Goal: Task Accomplishment & Management: Use online tool/utility

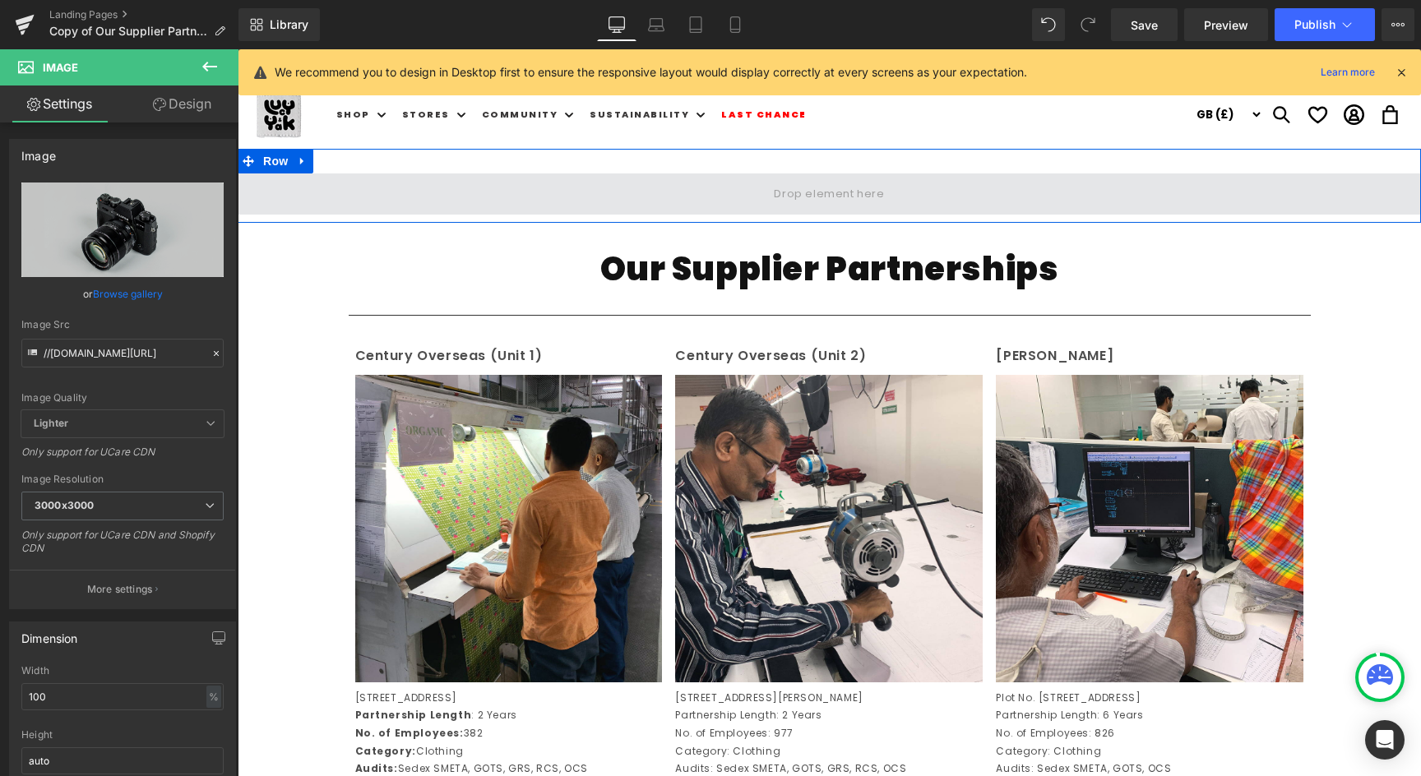
click at [520, 195] on span at bounding box center [829, 193] width 1183 height 41
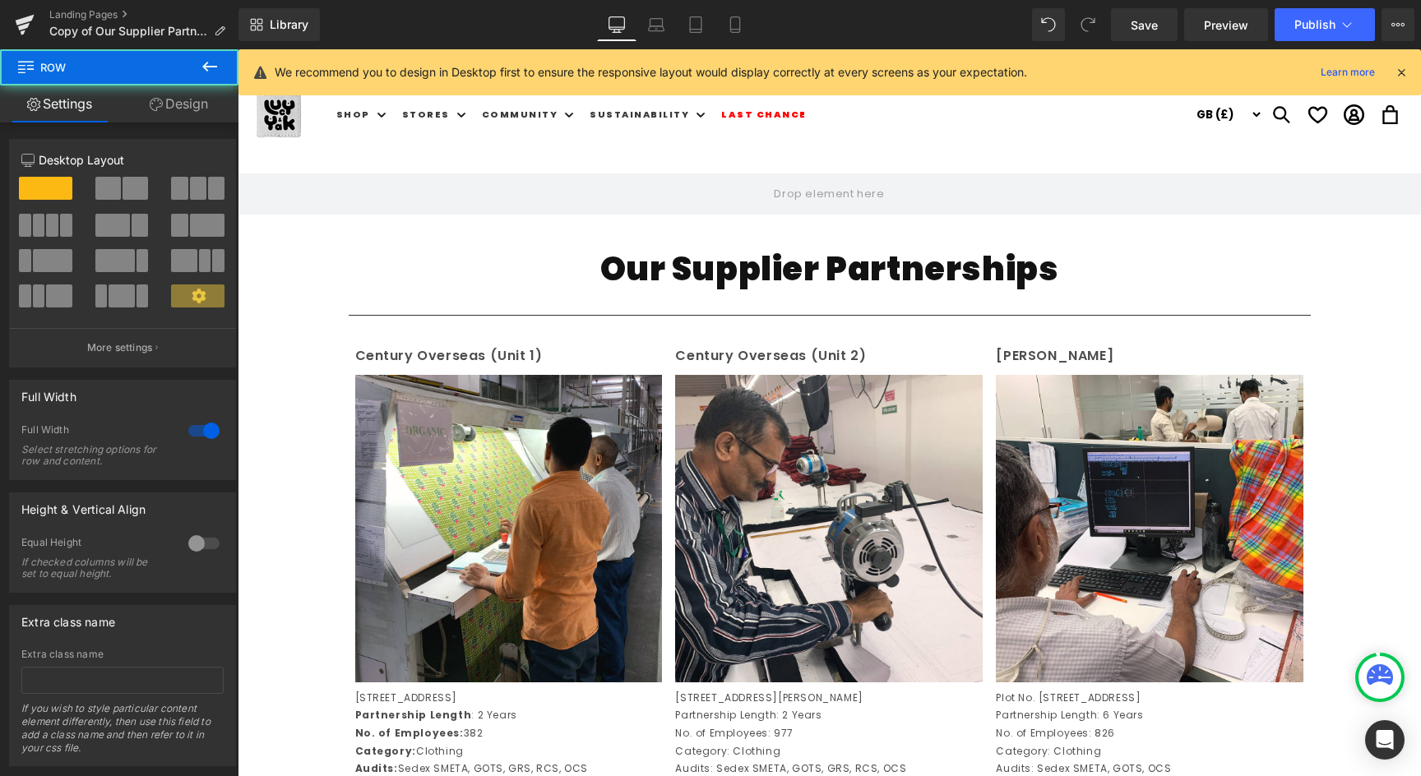
click at [206, 70] on icon at bounding box center [210, 67] width 20 height 20
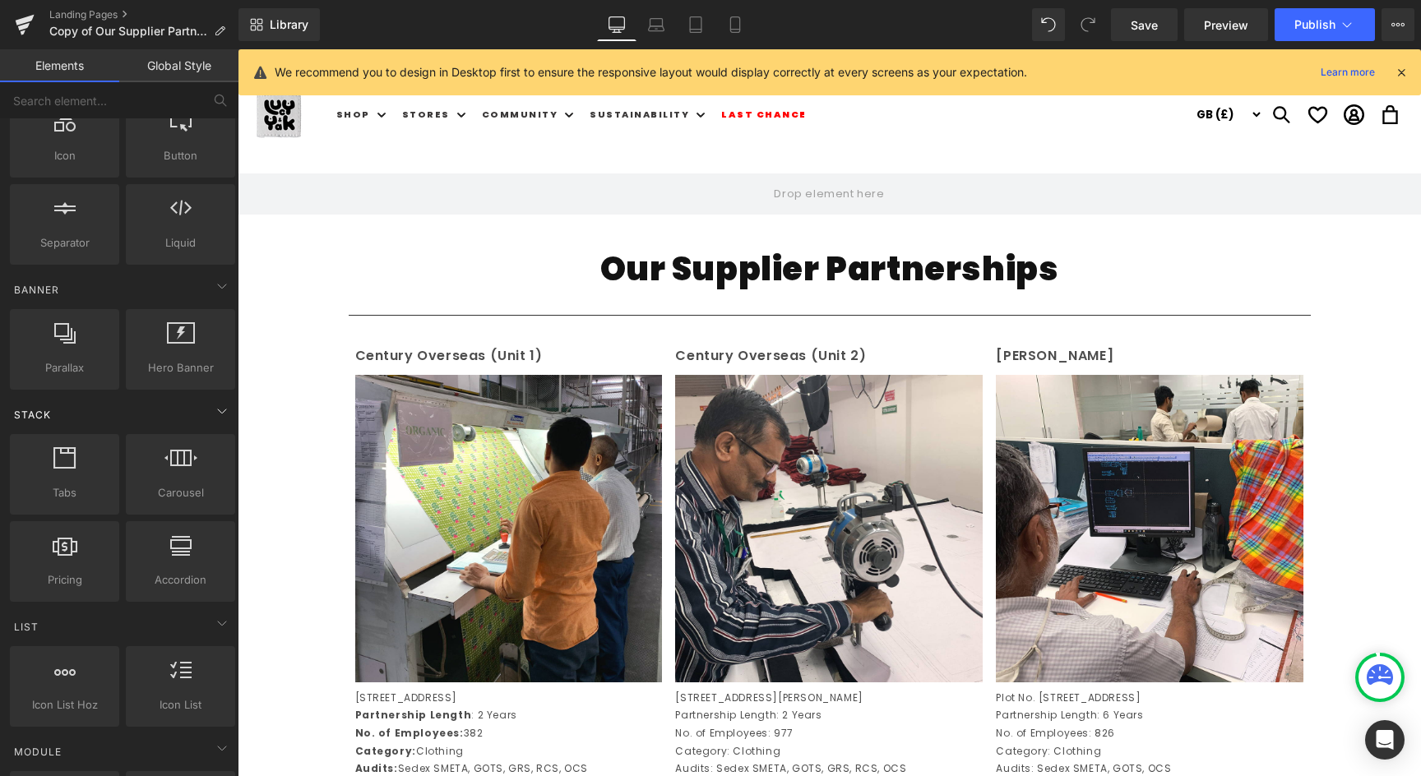
scroll to position [247, 0]
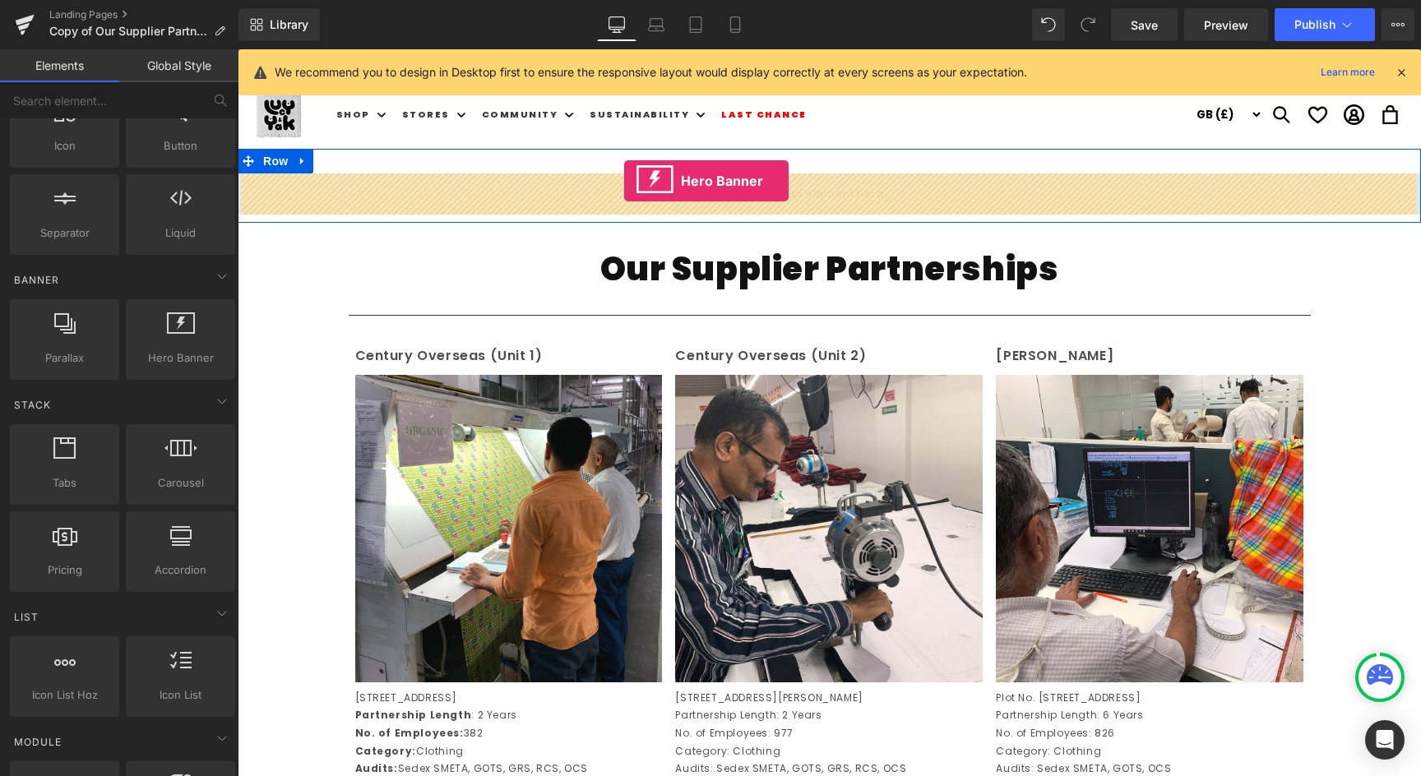
drag, startPoint x: 419, startPoint y: 393, endPoint x: 624, endPoint y: 181, distance: 295.4
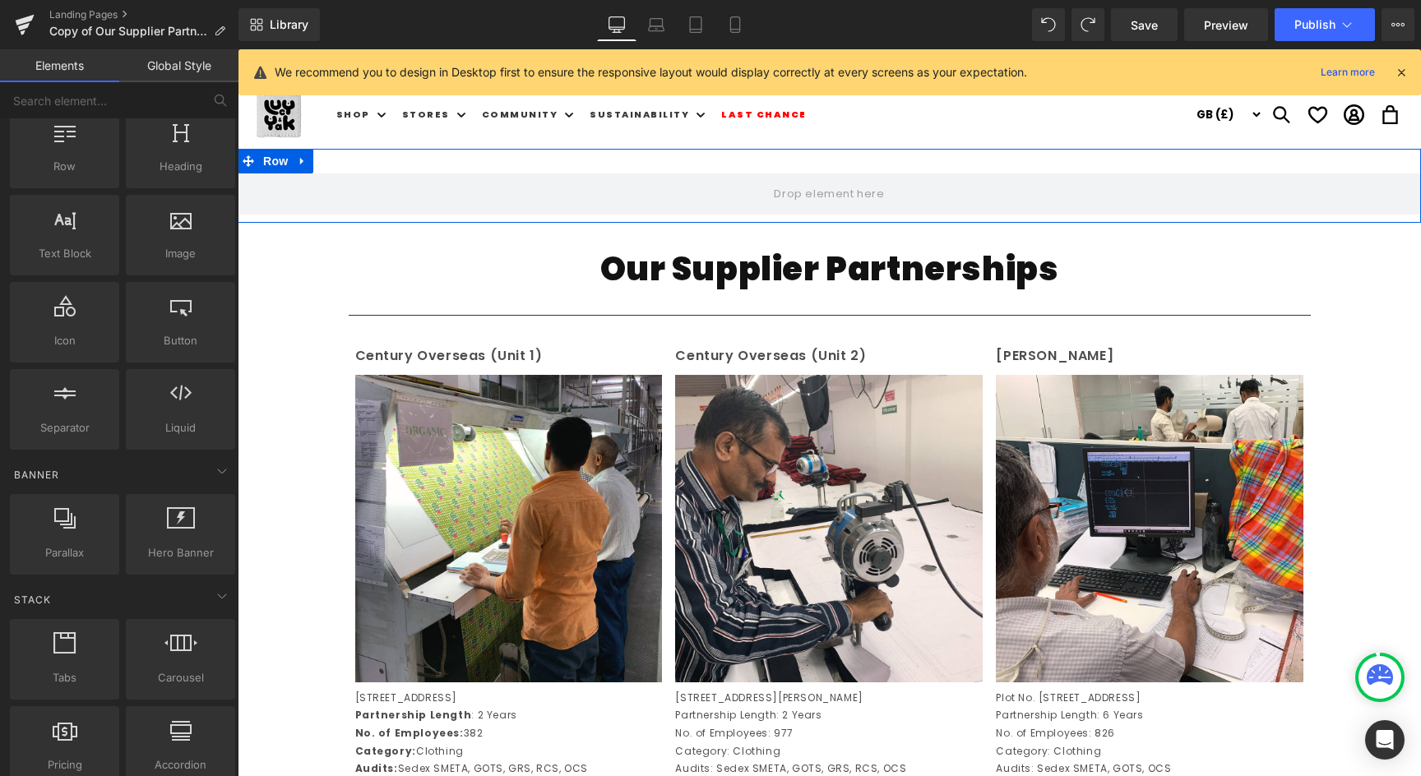
scroll to position [0, 0]
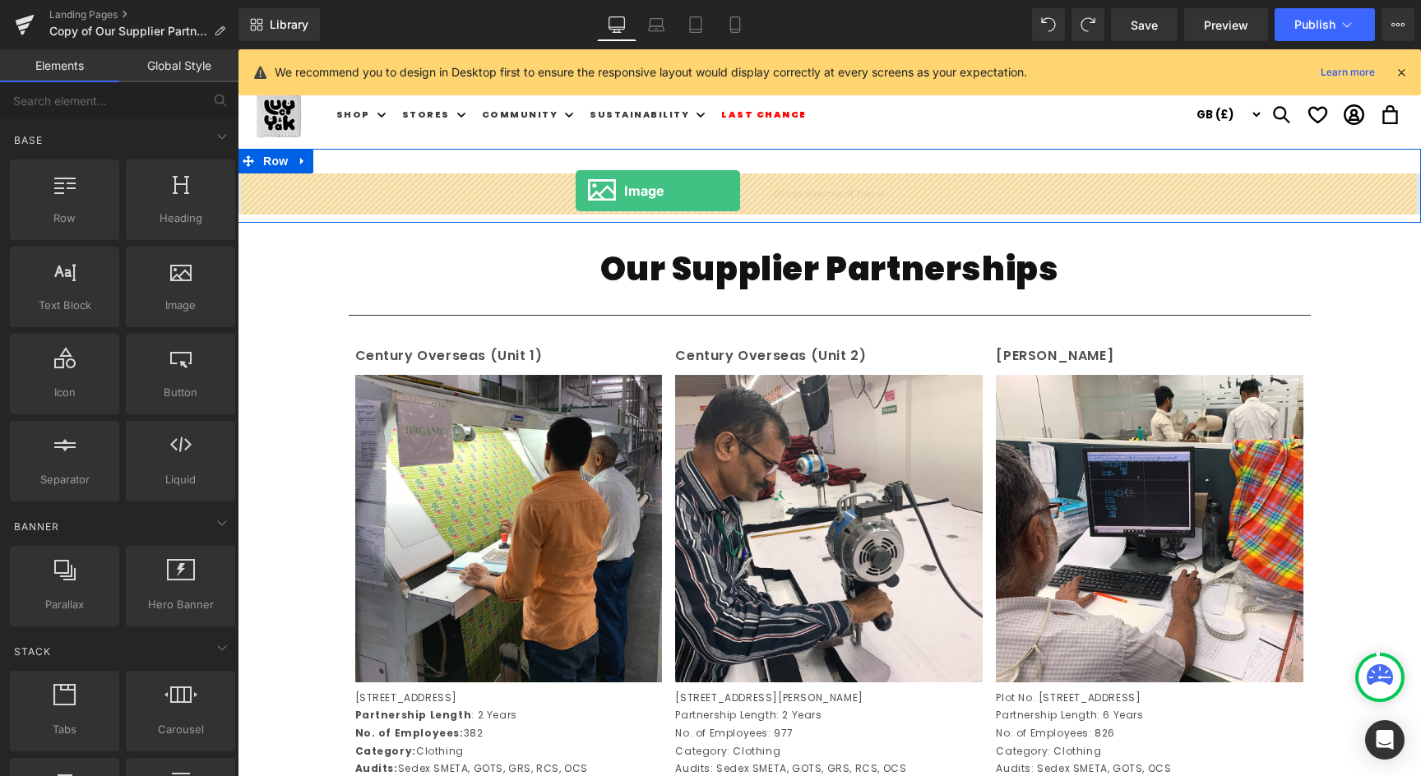
drag, startPoint x: 408, startPoint y: 332, endPoint x: 576, endPoint y: 190, distance: 219.9
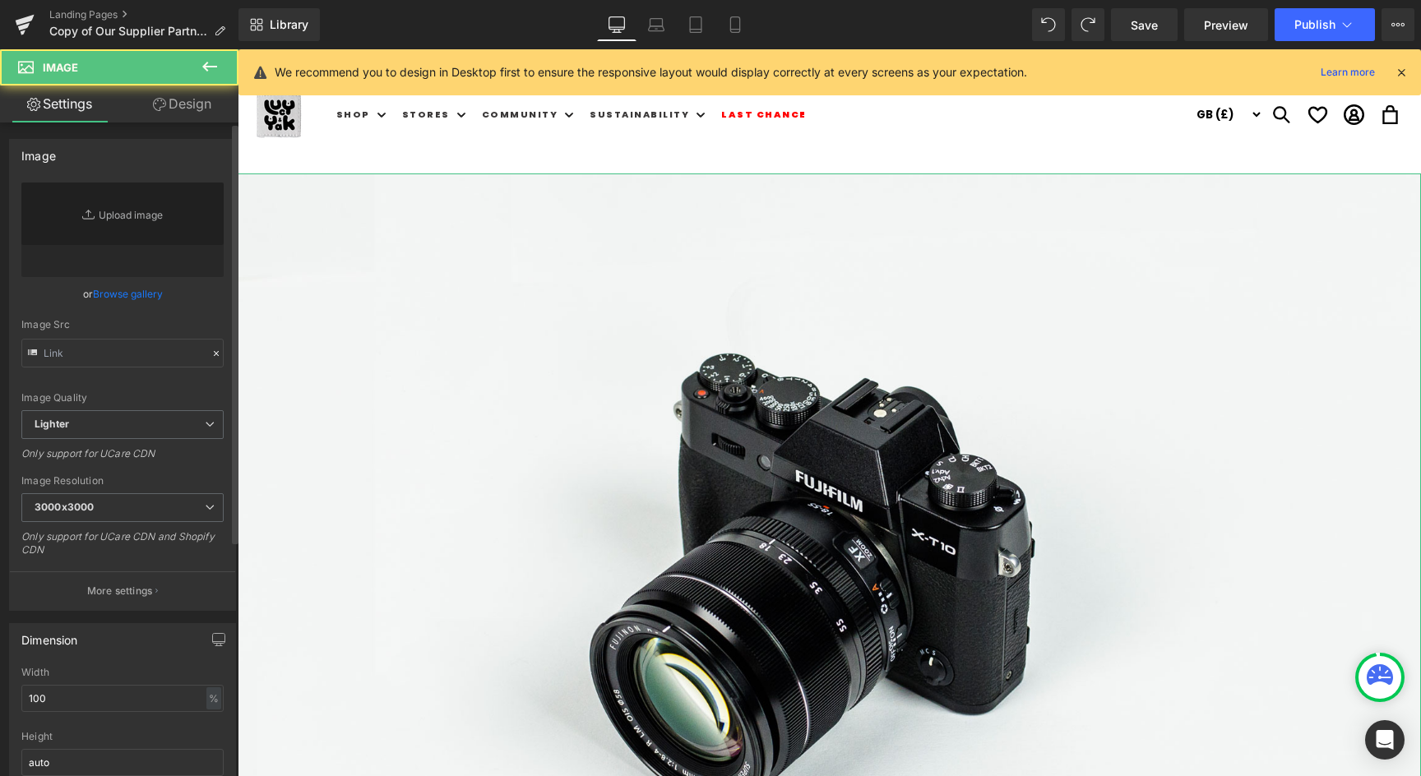
type input "//[DOMAIN_NAME][URL]"
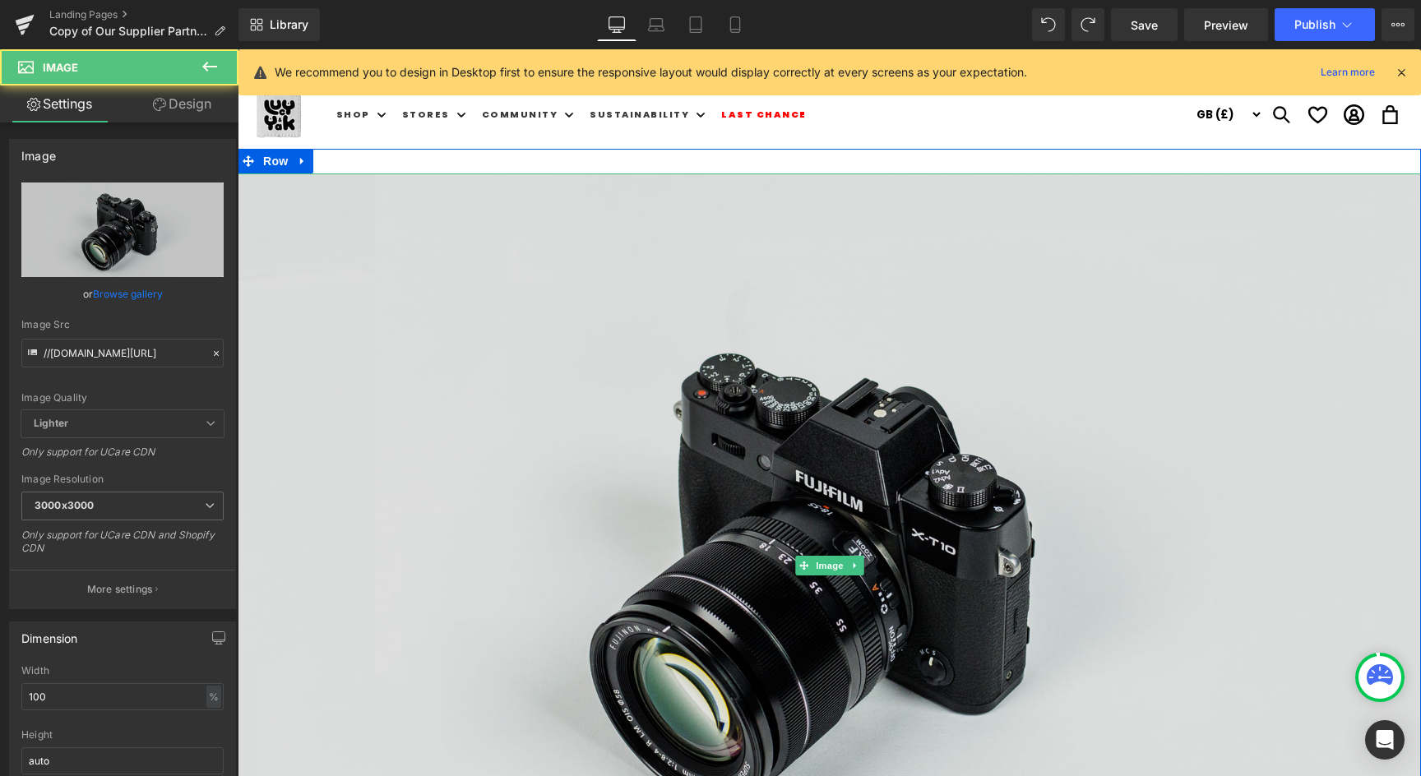
click at [655, 234] on img at bounding box center [829, 565] width 1183 height 784
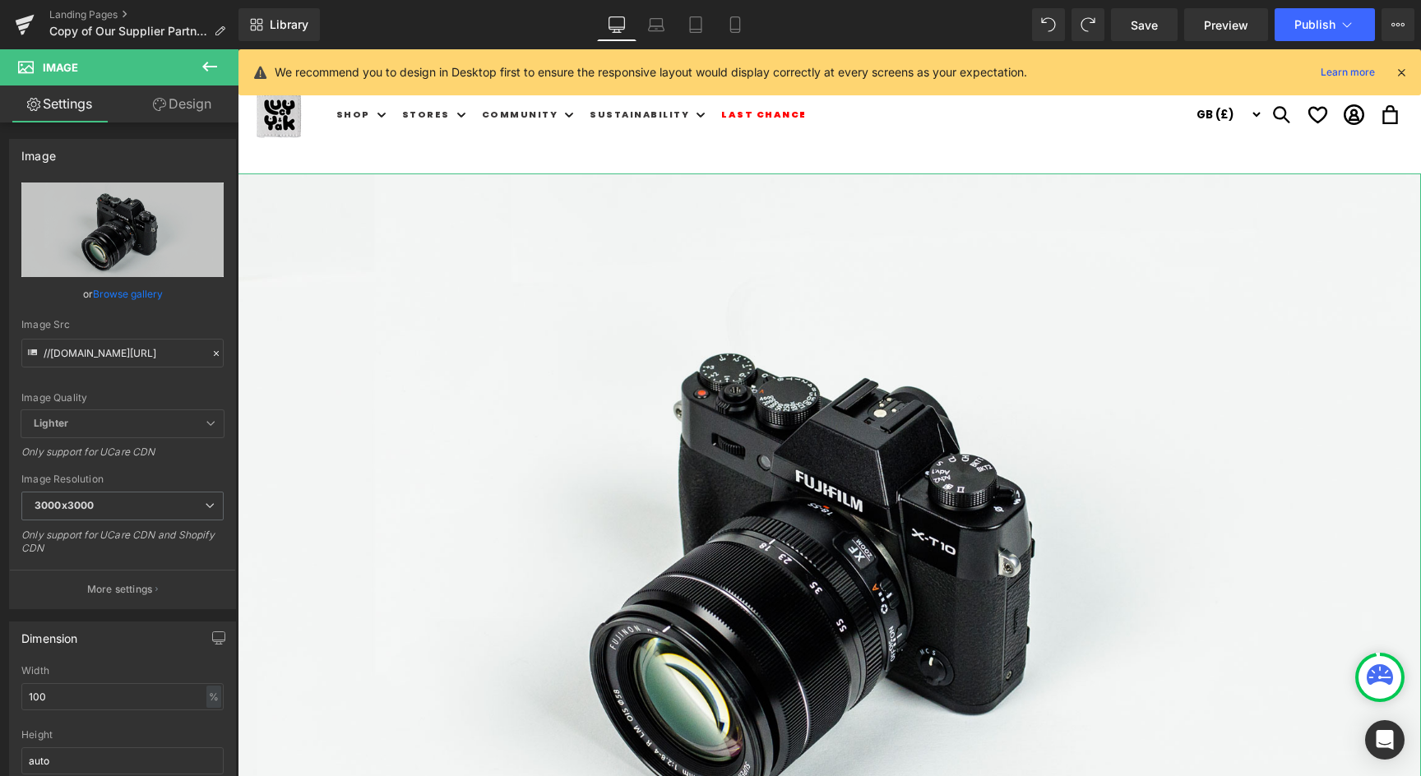
click at [118, 288] on link "Browse gallery" at bounding box center [128, 294] width 70 height 29
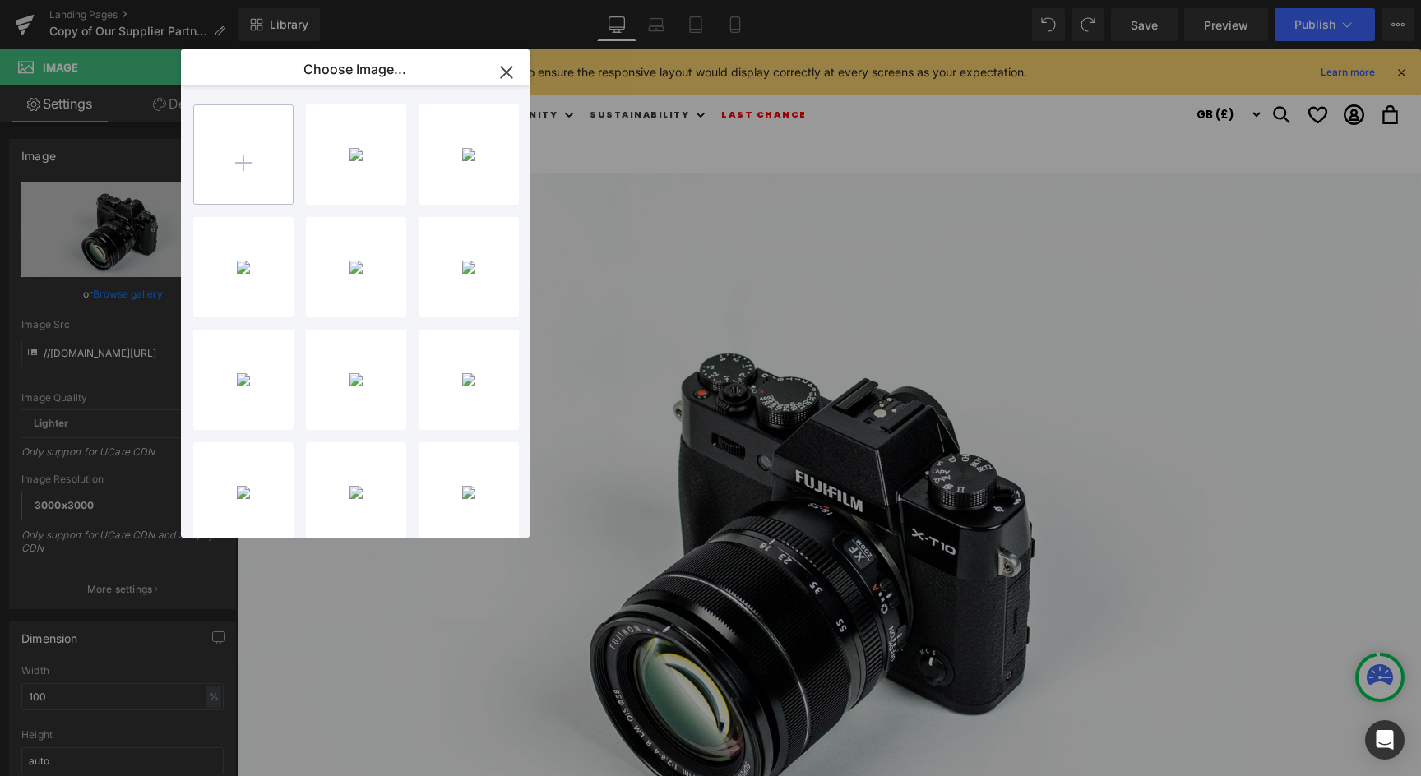
type input "C:\fakepath\LANDING-PAGE-HERO-2.jpg"
click at [0, 0] on div "LANDING...RO-2.jpg 886.06 KB" at bounding box center [0, 0] width 0 height 0
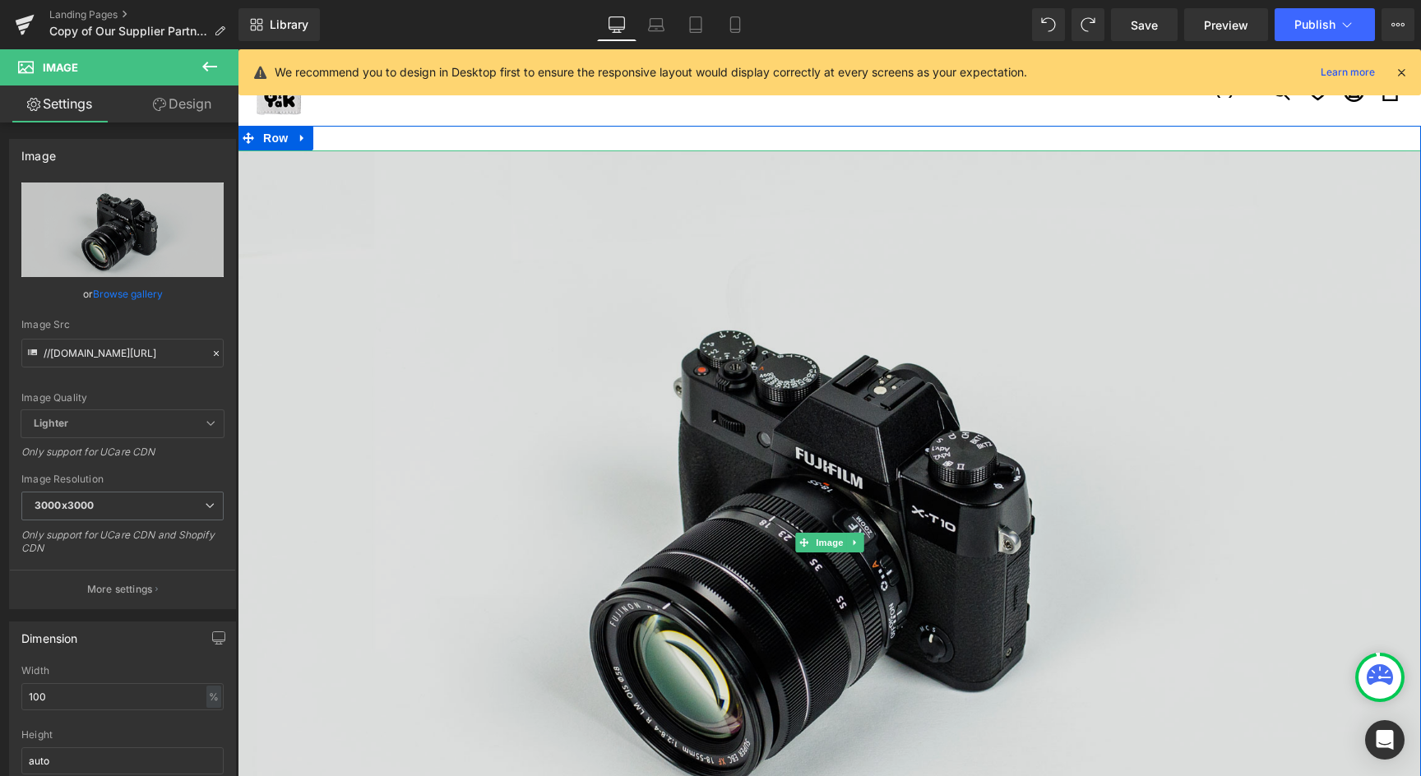
scroll to position [121, 0]
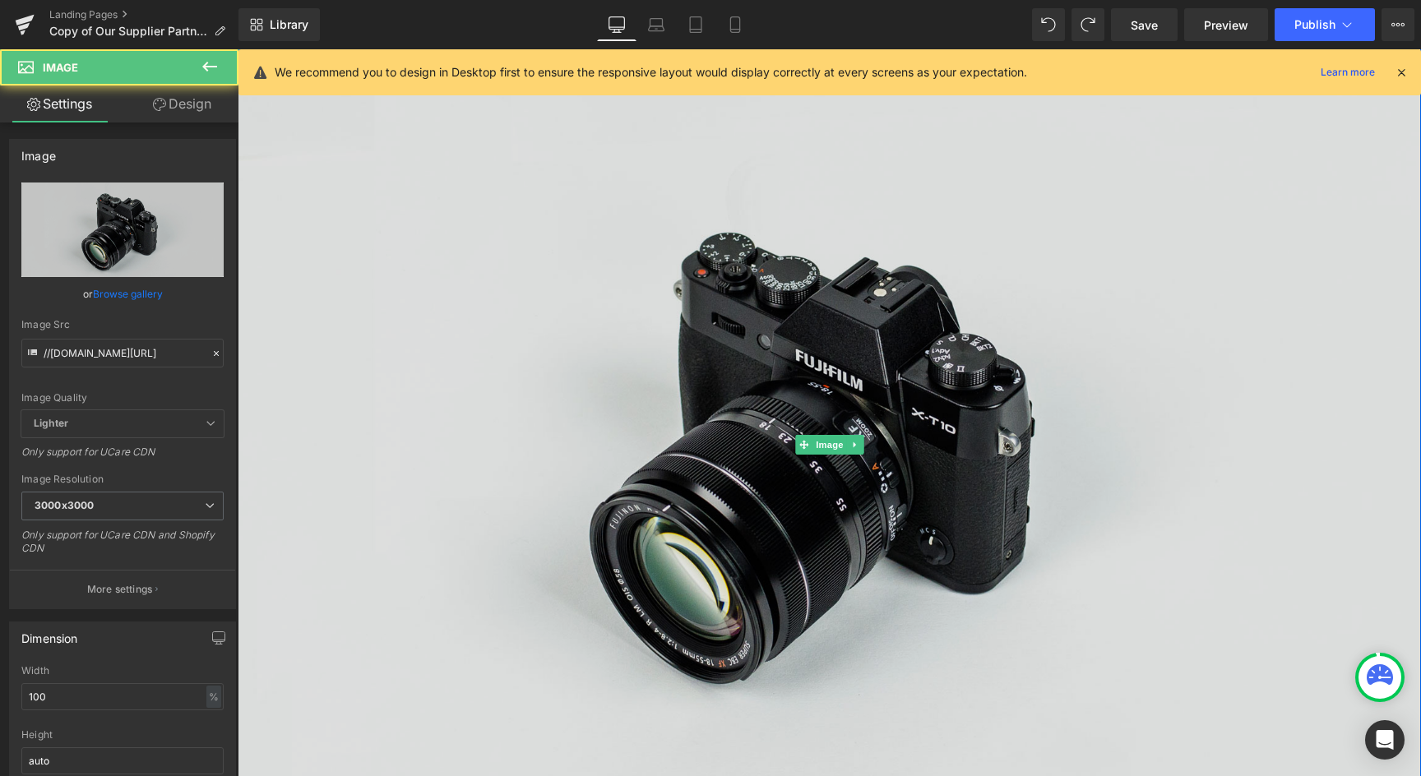
click at [562, 428] on img at bounding box center [829, 445] width 1183 height 784
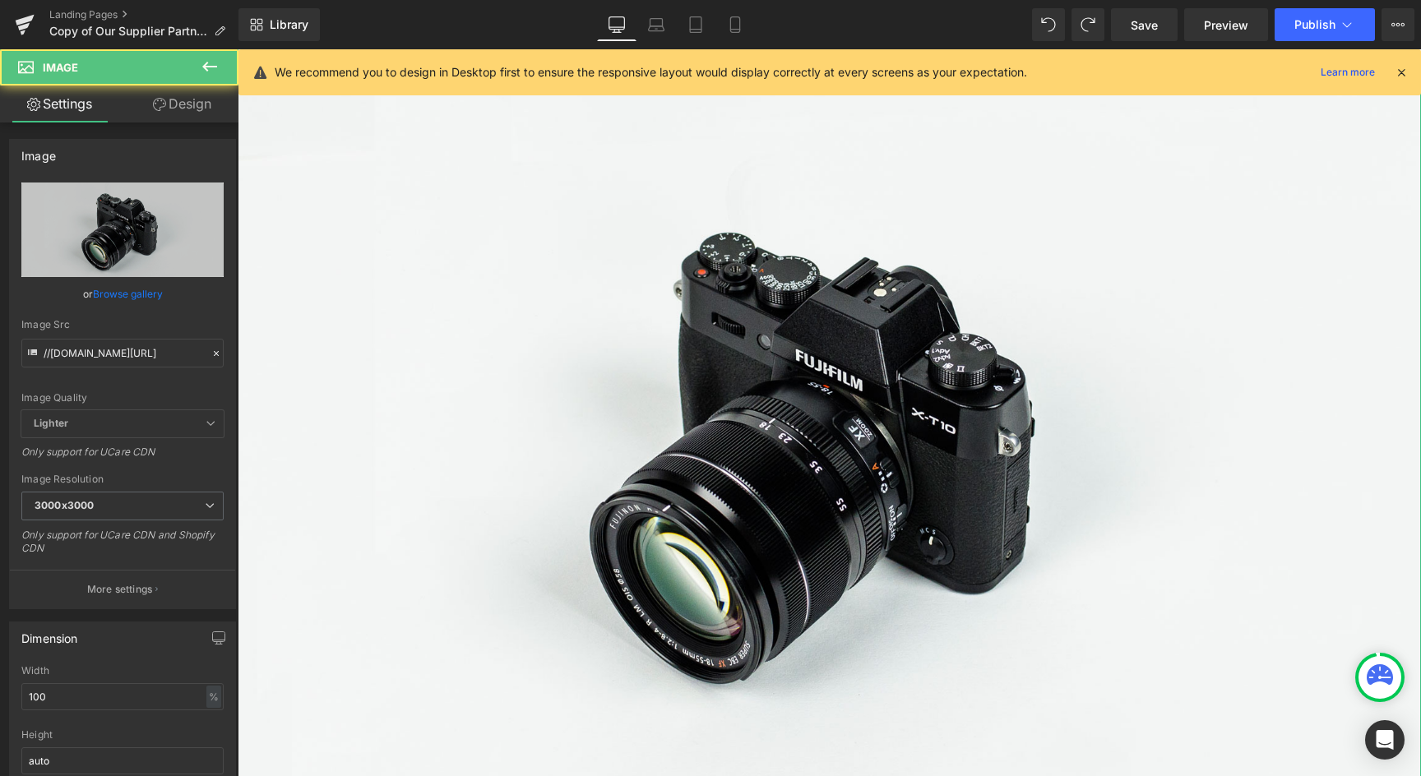
click at [93, 296] on link "Browse gallery" at bounding box center [128, 294] width 70 height 29
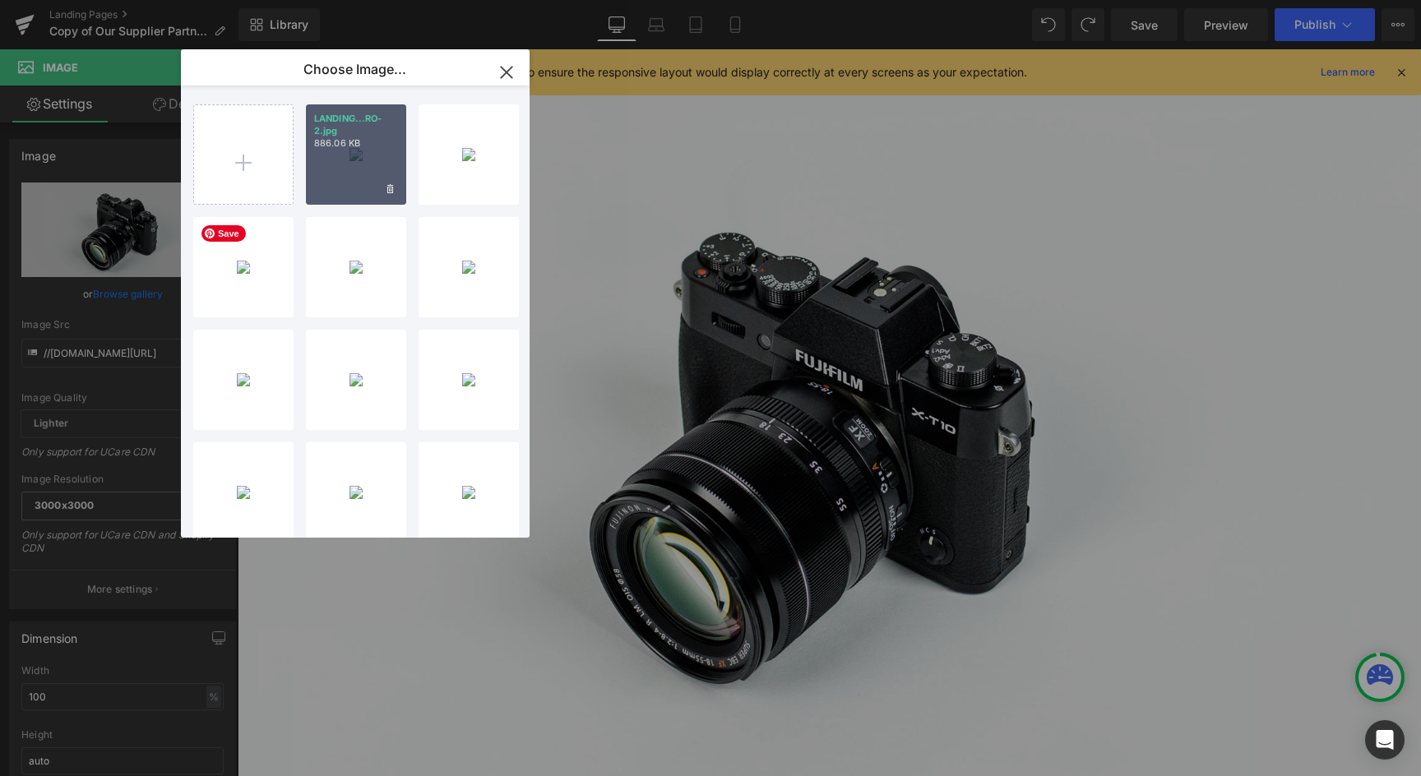
click at [0, 0] on div "LANDING...RO-2.jpg 886.06 KB" at bounding box center [0, 0] width 0 height 0
type input "[URL][DOMAIN_NAME]"
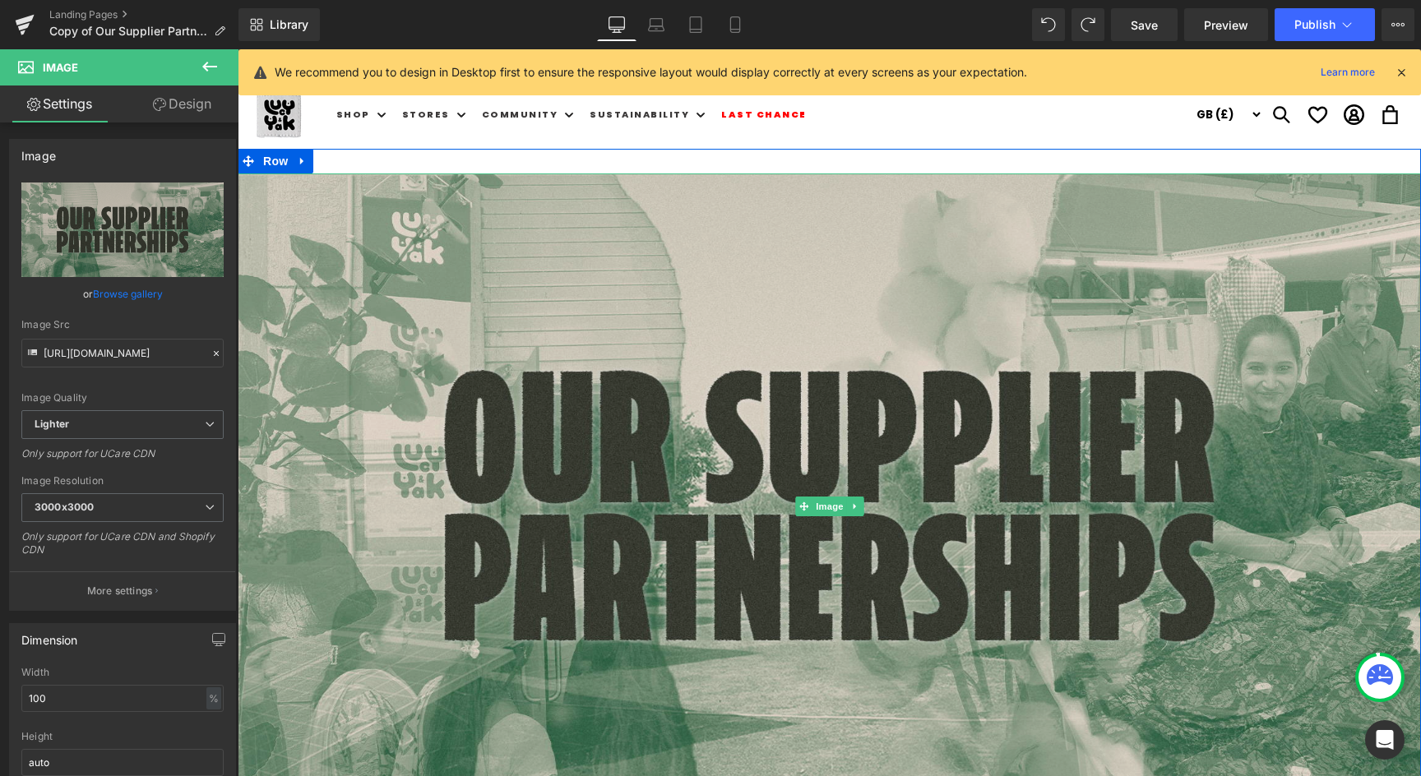
scroll to position [270, 0]
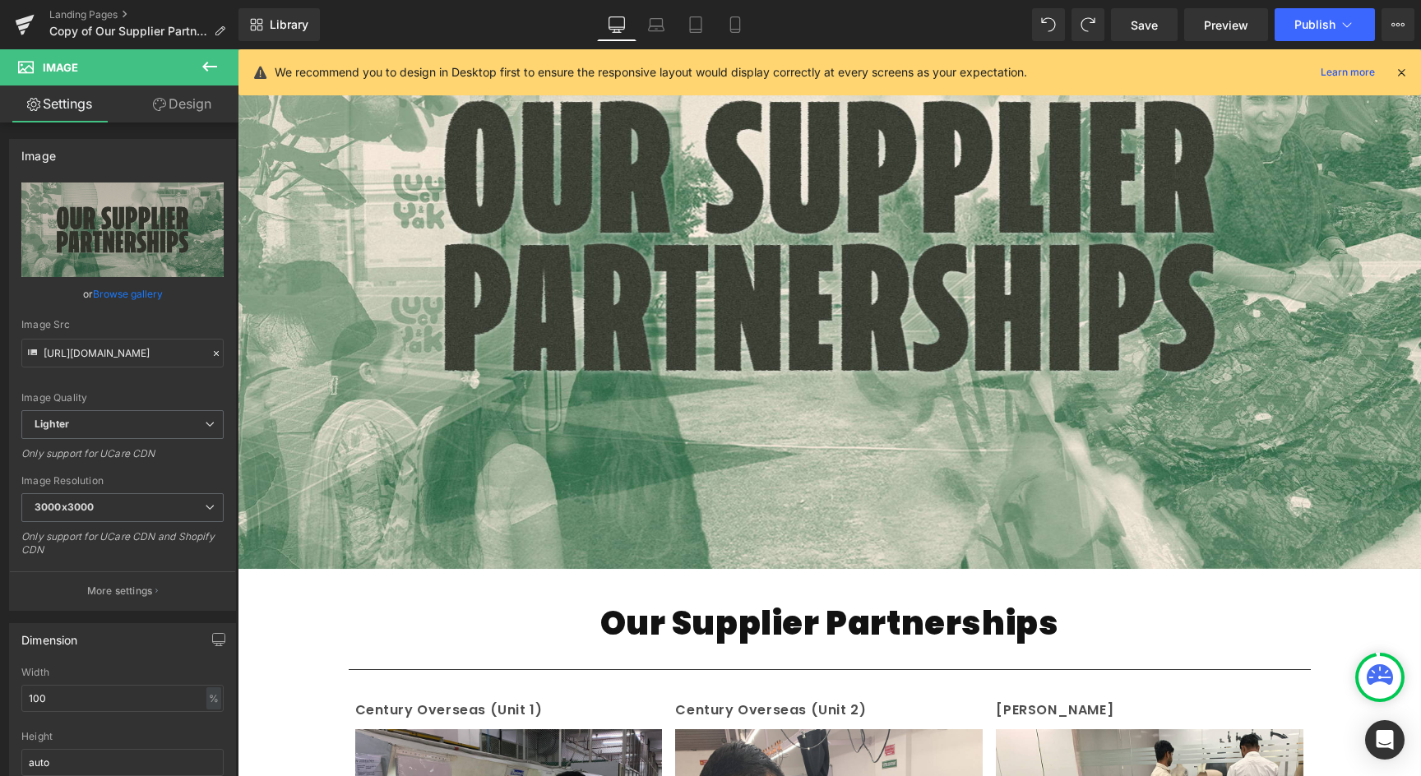
click at [489, 666] on div at bounding box center [830, 669] width 962 height 17
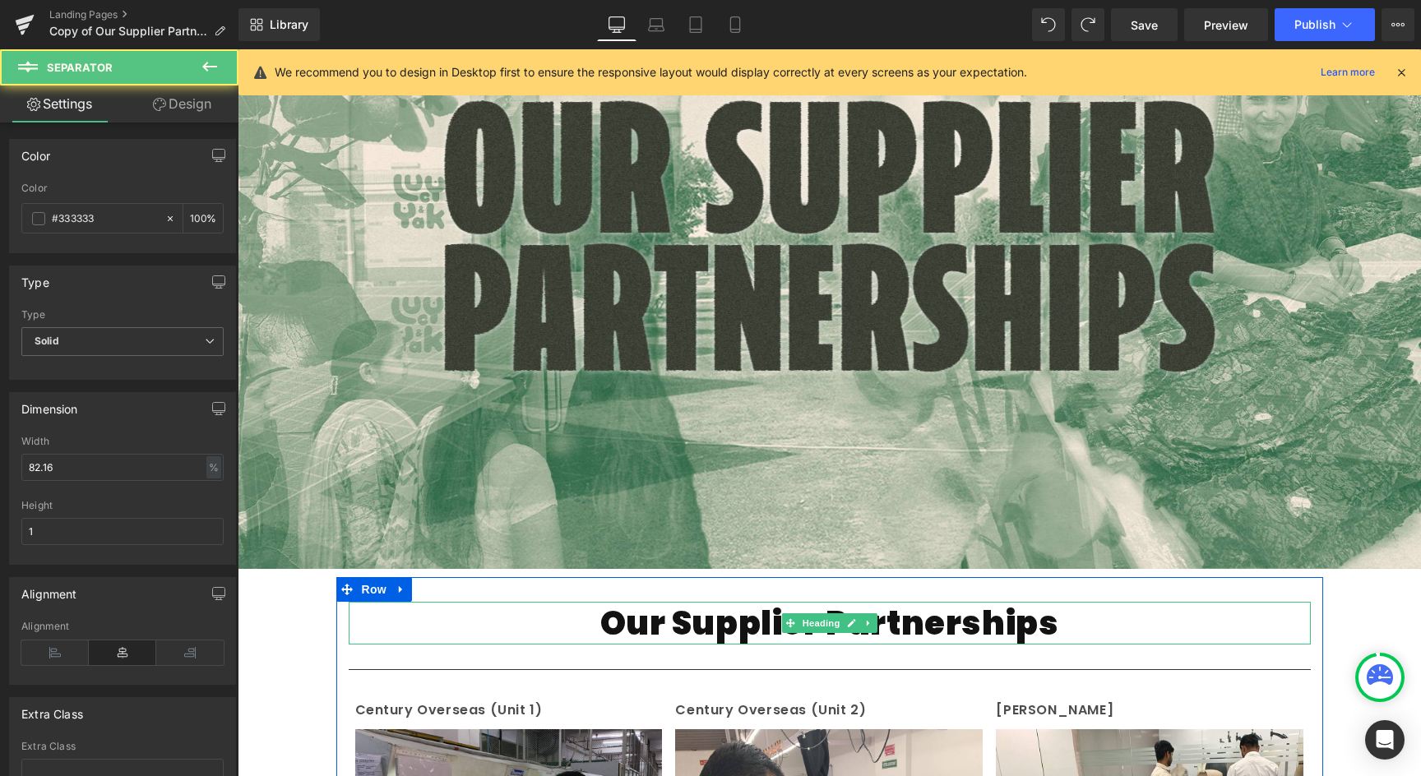
click at [858, 633] on h1 "Our Supplier Partnerships" at bounding box center [830, 623] width 962 height 43
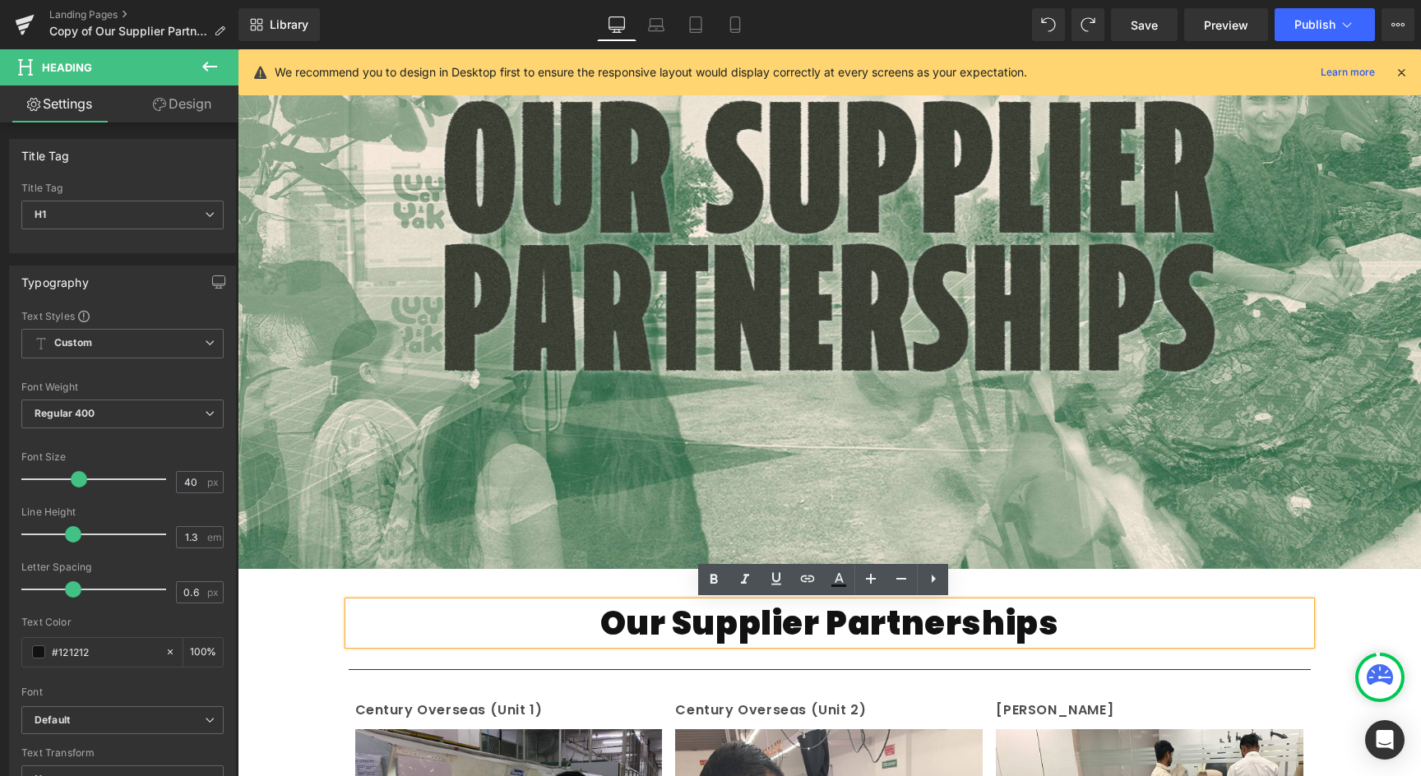
click at [871, 624] on h1 "Our Supplier Partnerships" at bounding box center [830, 623] width 962 height 43
click at [379, 621] on h1 "Our Supplier Partnerships" at bounding box center [830, 623] width 962 height 43
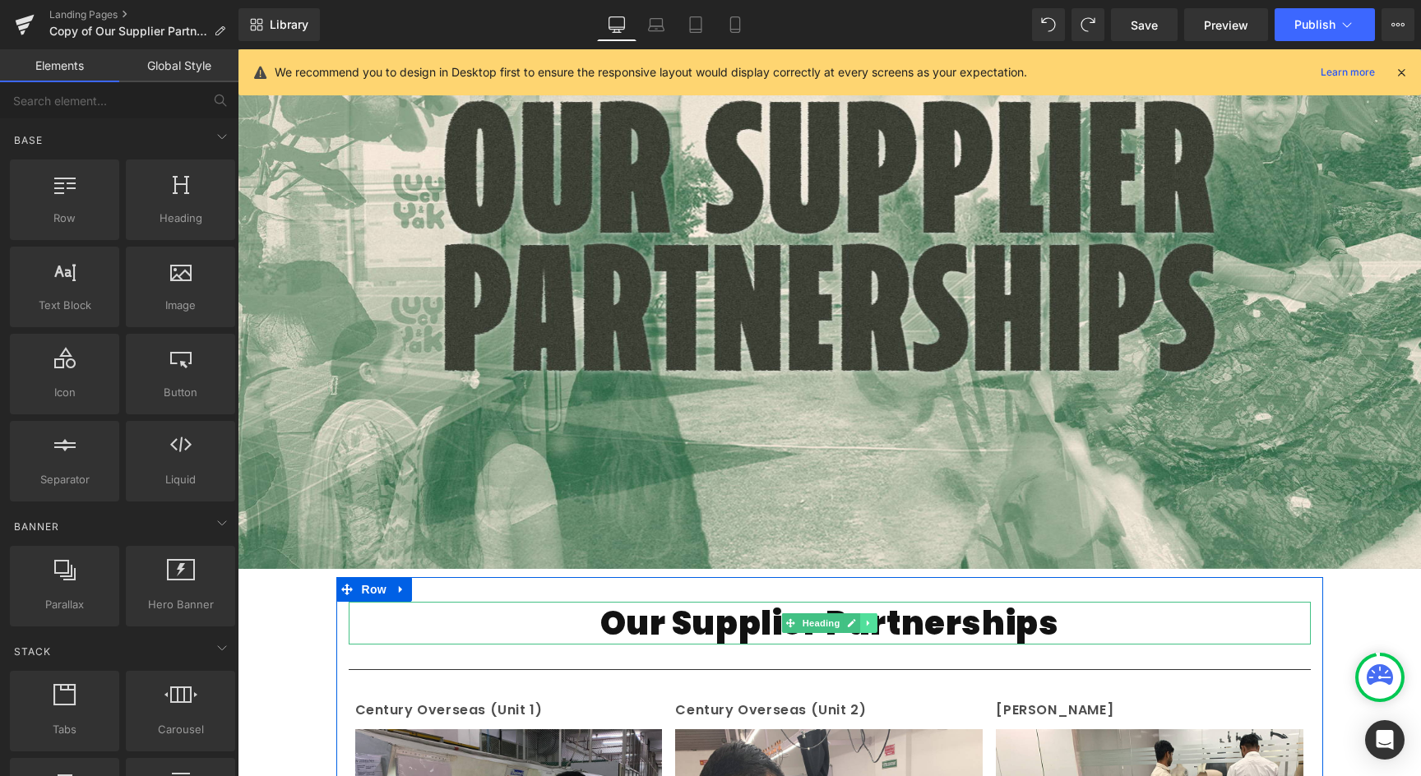
click at [871, 619] on link at bounding box center [868, 623] width 17 height 20
click at [872, 620] on icon at bounding box center [876, 623] width 9 height 9
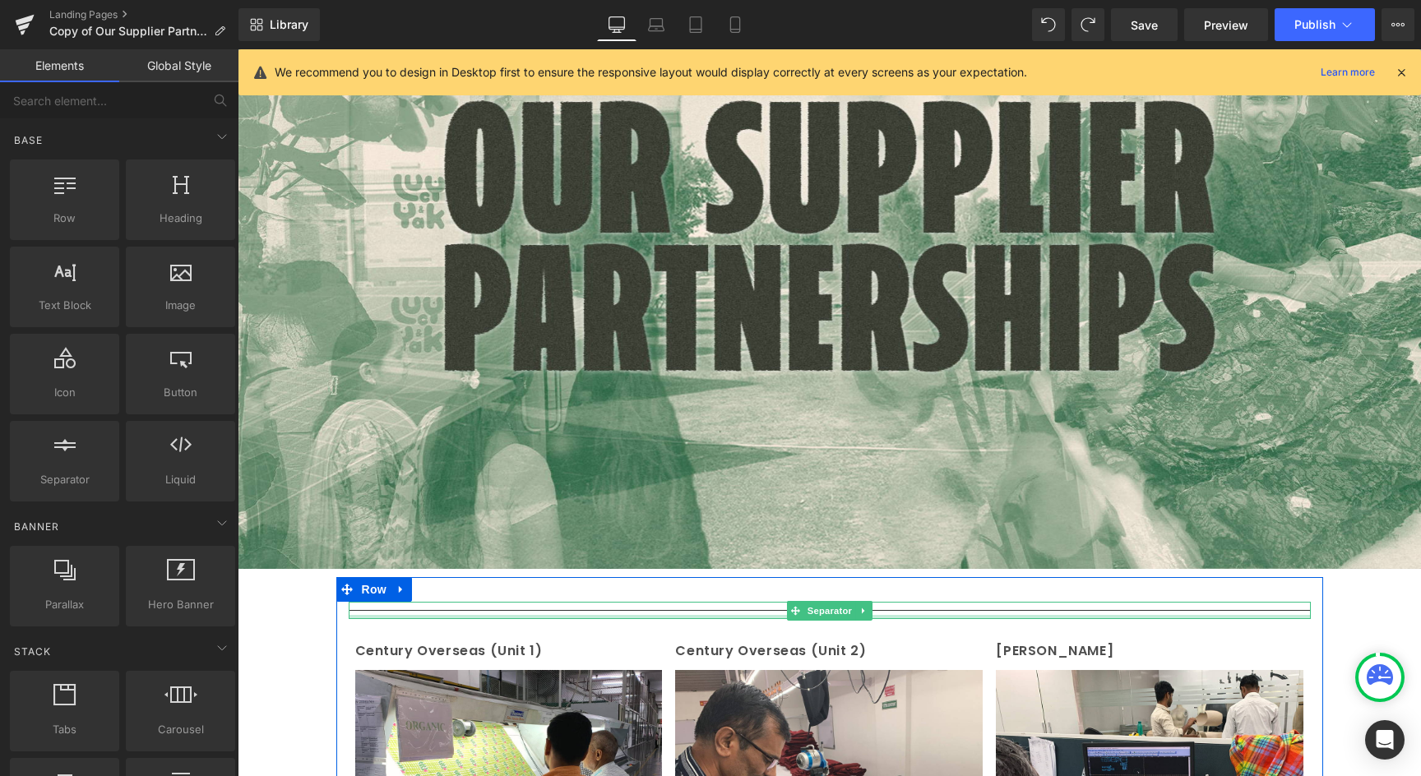
click at [702, 616] on div at bounding box center [830, 617] width 962 height 4
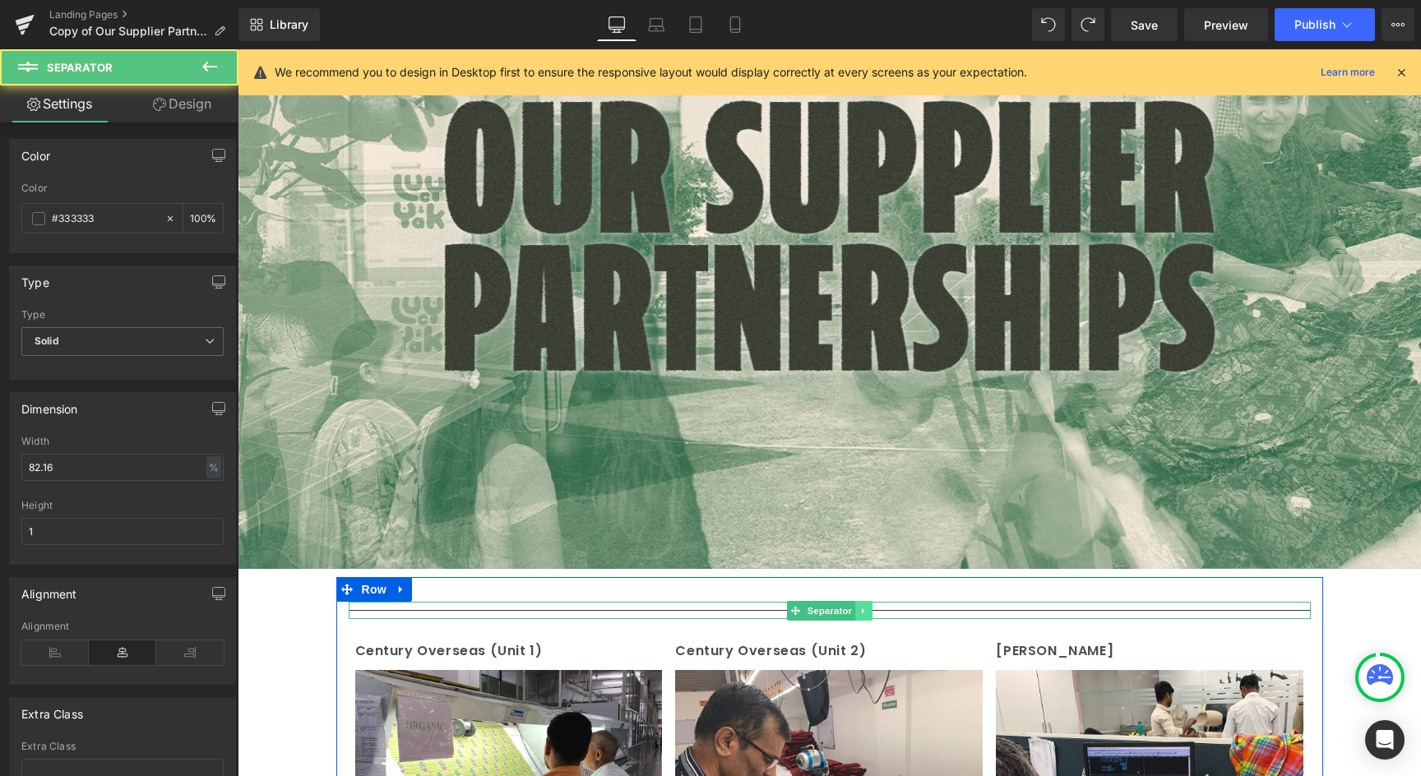
click at [862, 606] on icon at bounding box center [863, 611] width 9 height 10
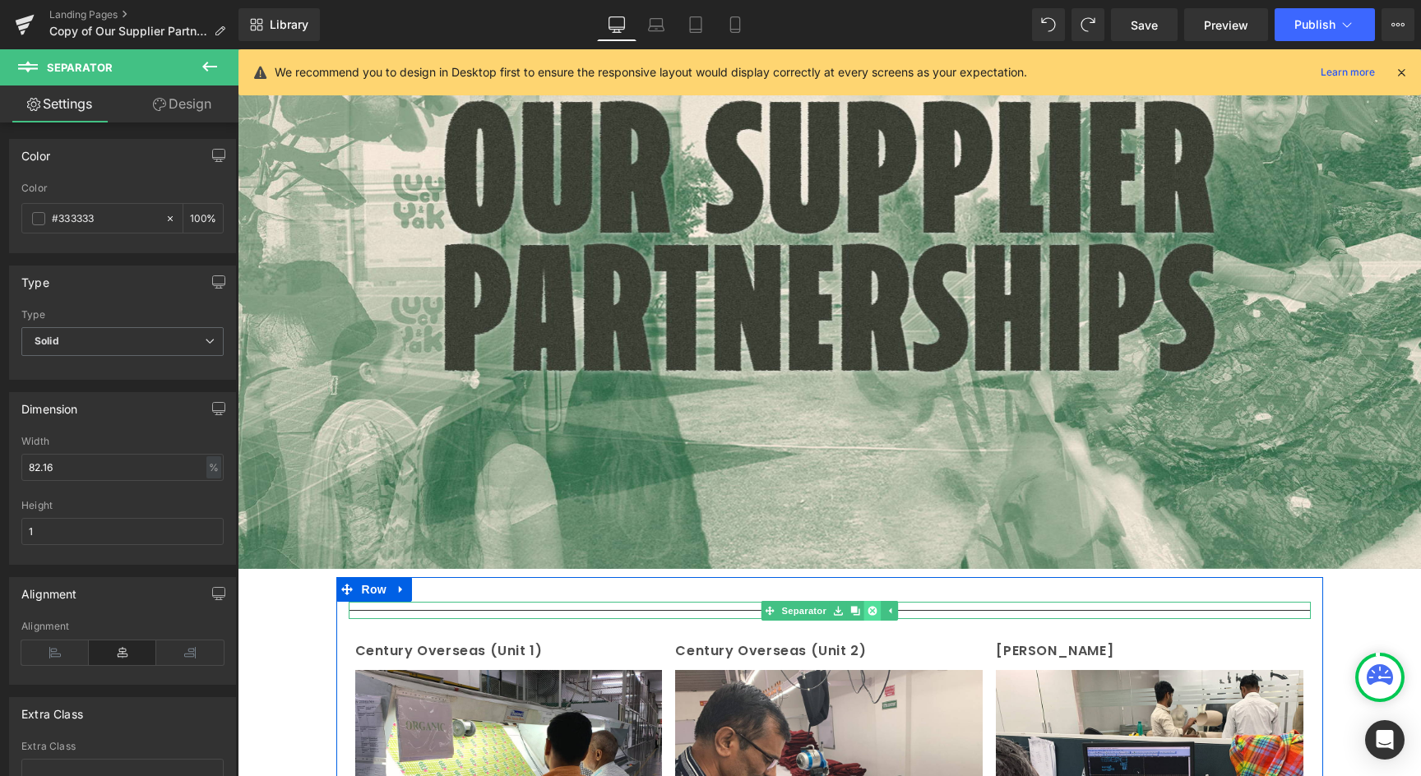
click at [867, 608] on icon at bounding box center [871, 611] width 9 height 10
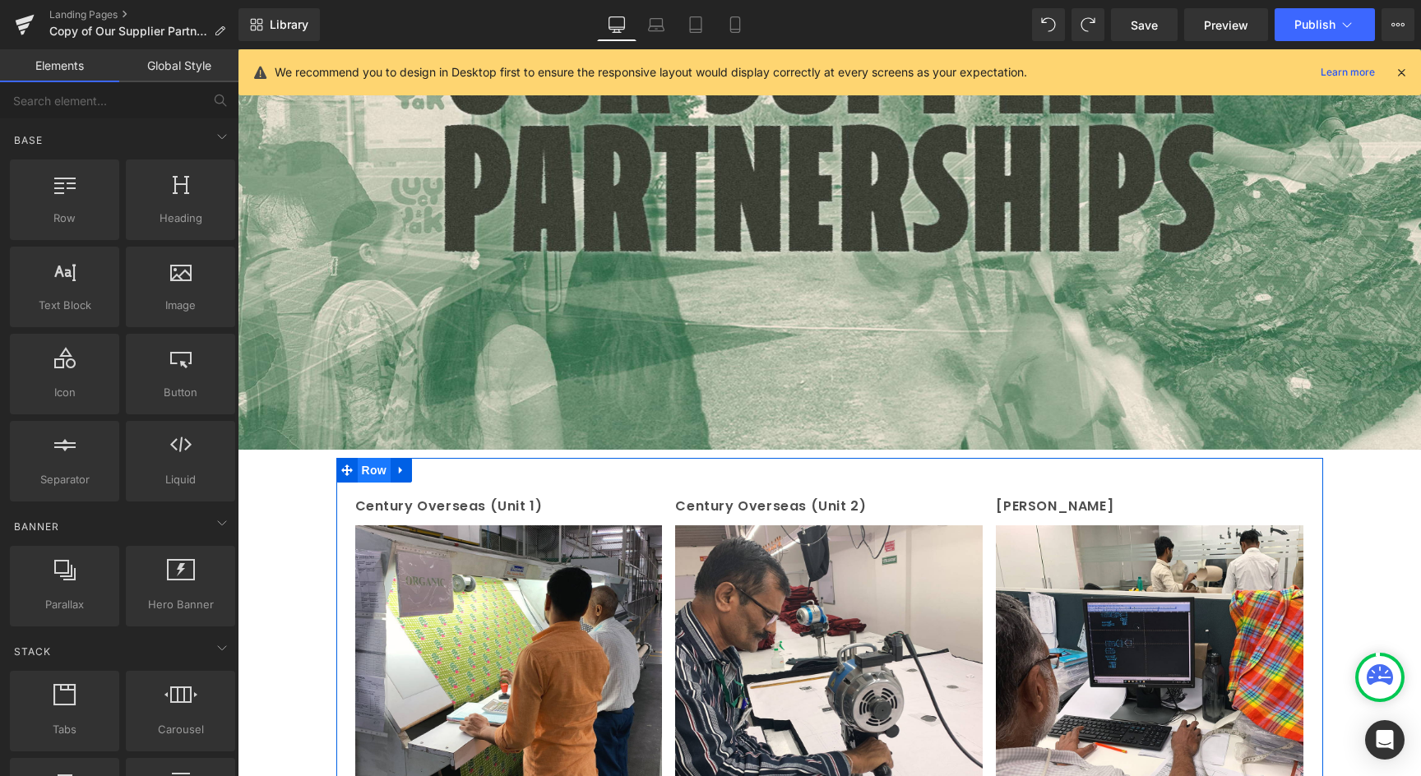
click at [367, 479] on span "Row" at bounding box center [374, 470] width 33 height 25
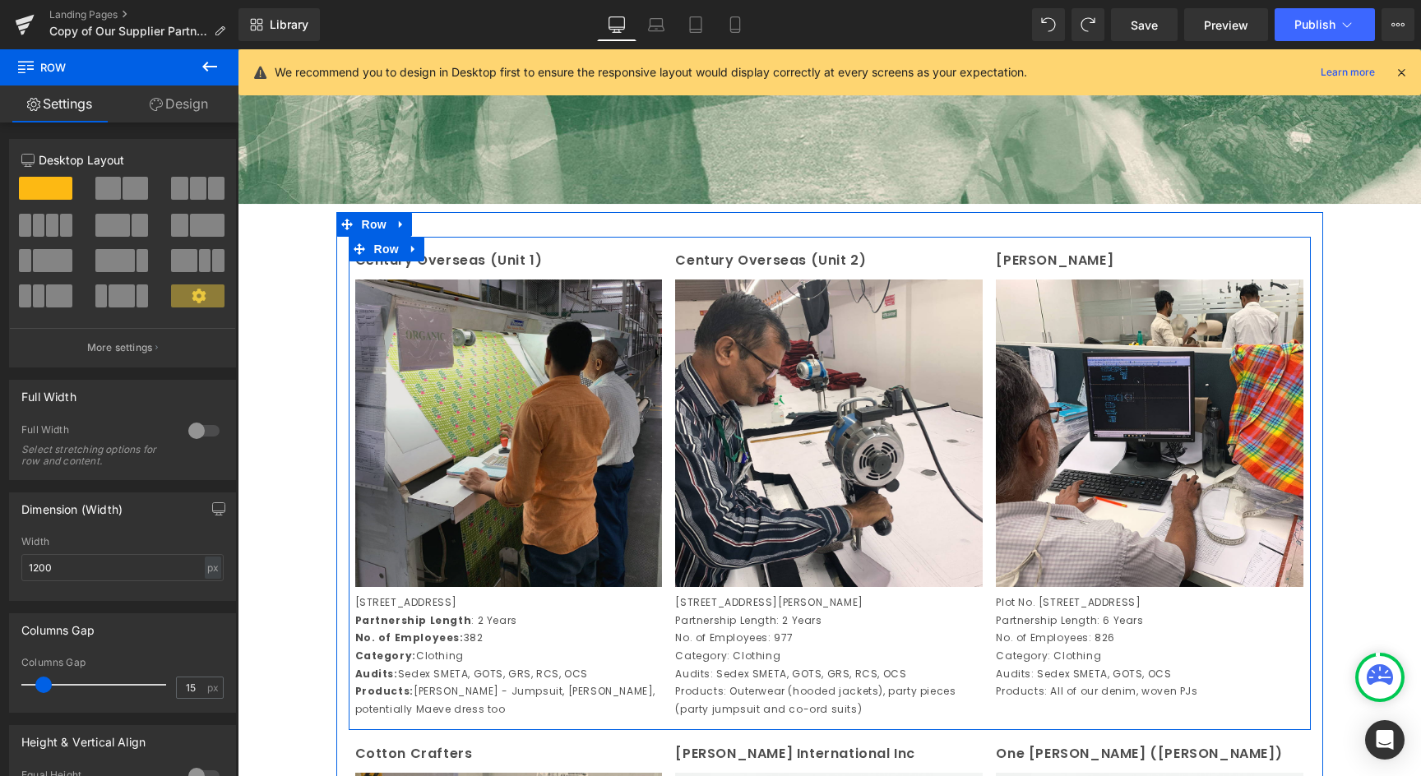
scroll to position [633, 0]
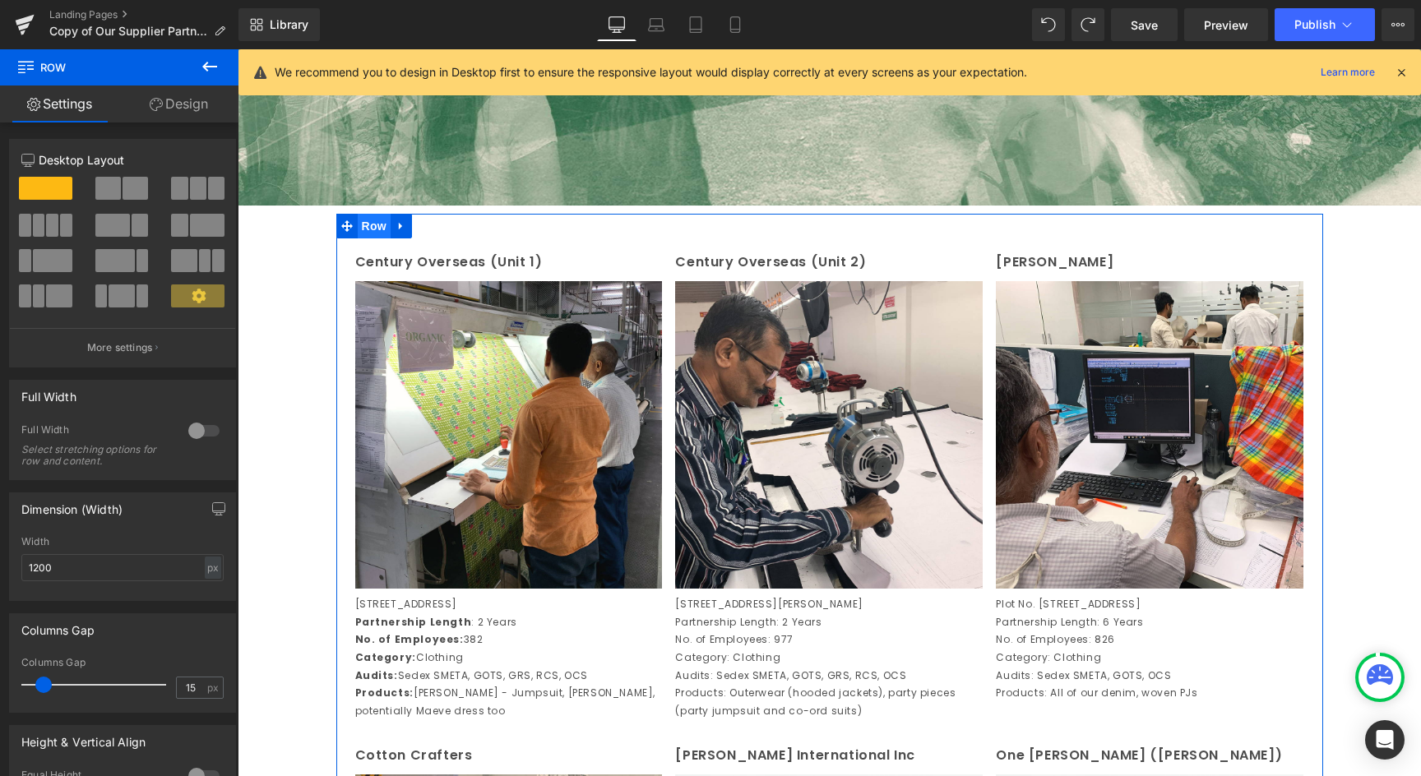
click at [368, 226] on span "Row" at bounding box center [374, 226] width 33 height 25
click at [148, 95] on link "Design" at bounding box center [178, 104] width 119 height 37
click at [0, 0] on div "Spacing" at bounding box center [0, 0] width 0 height 0
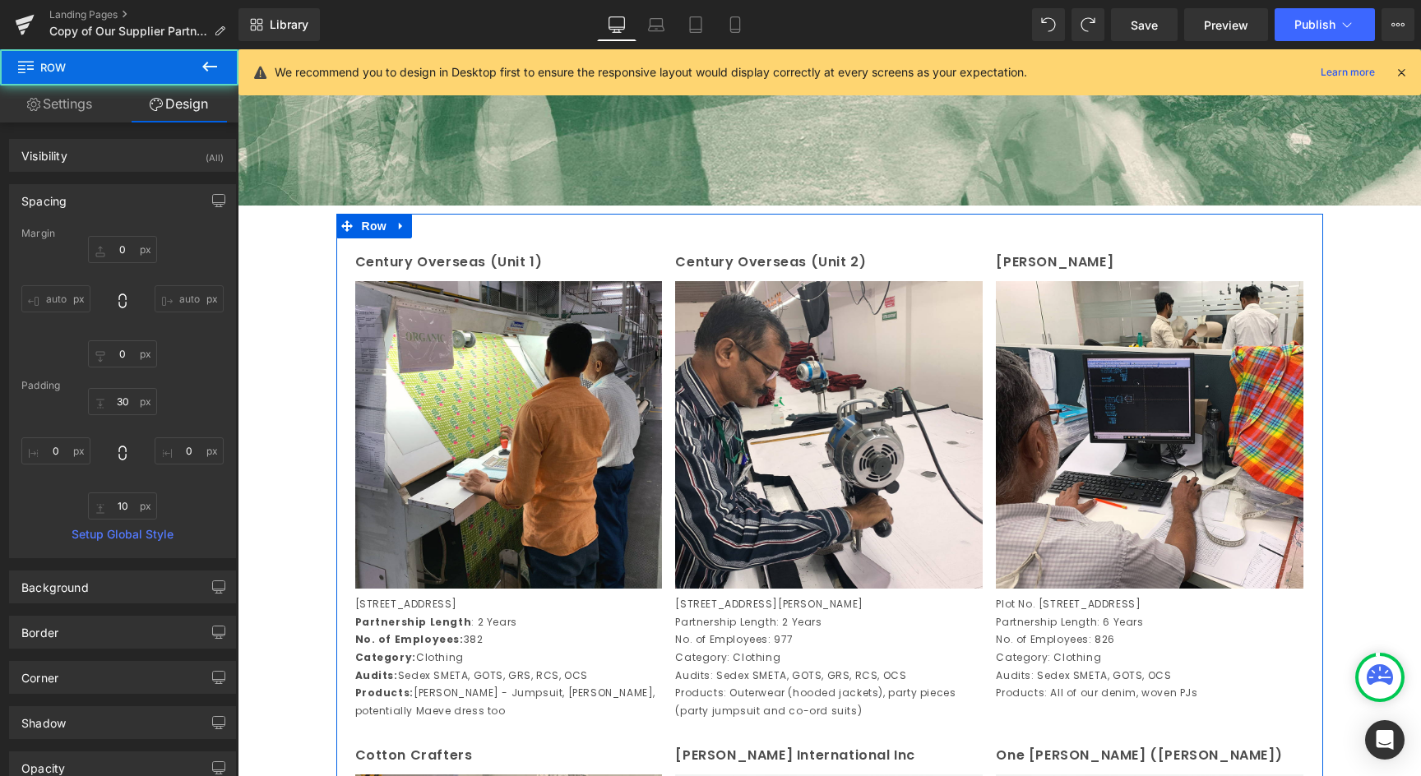
type input "0"
type input "30"
type input "0"
type input "10"
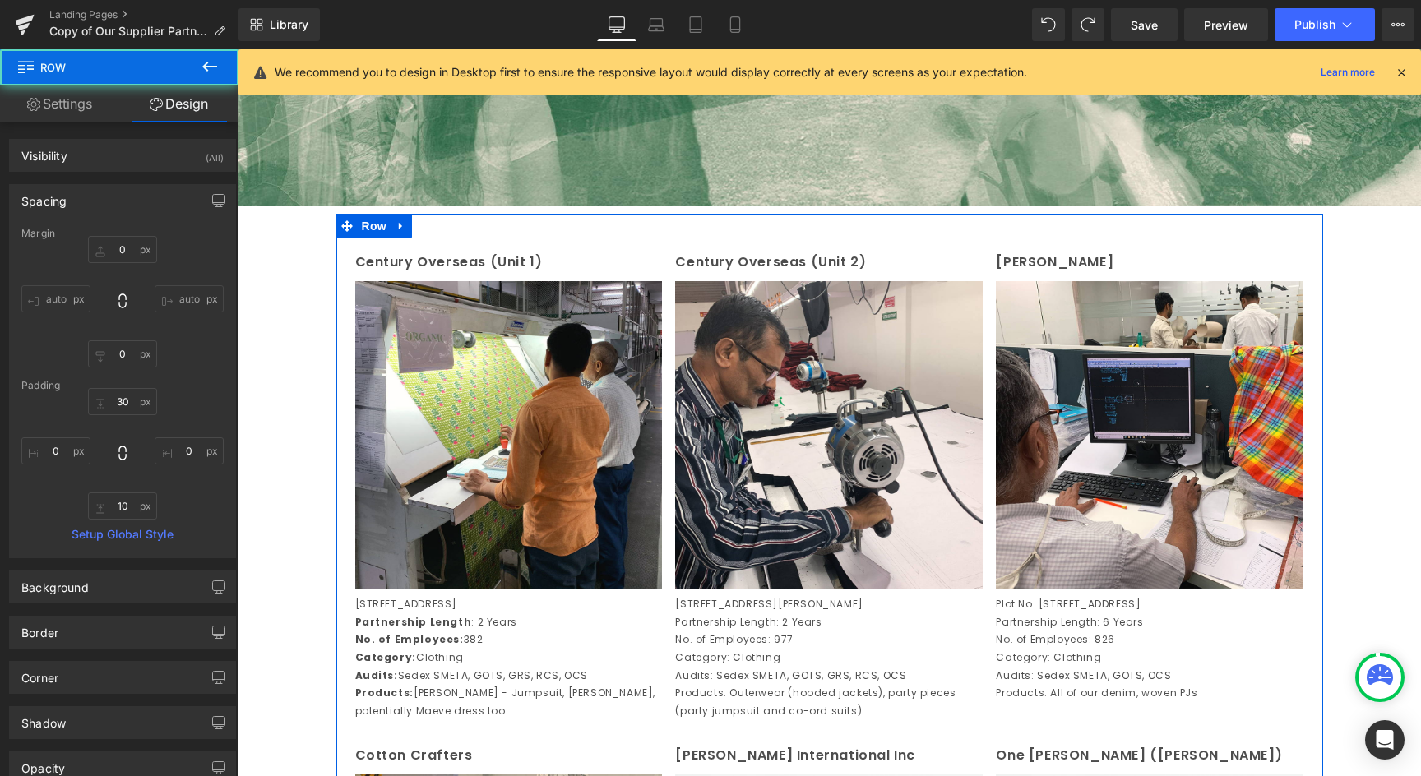
type input "0"
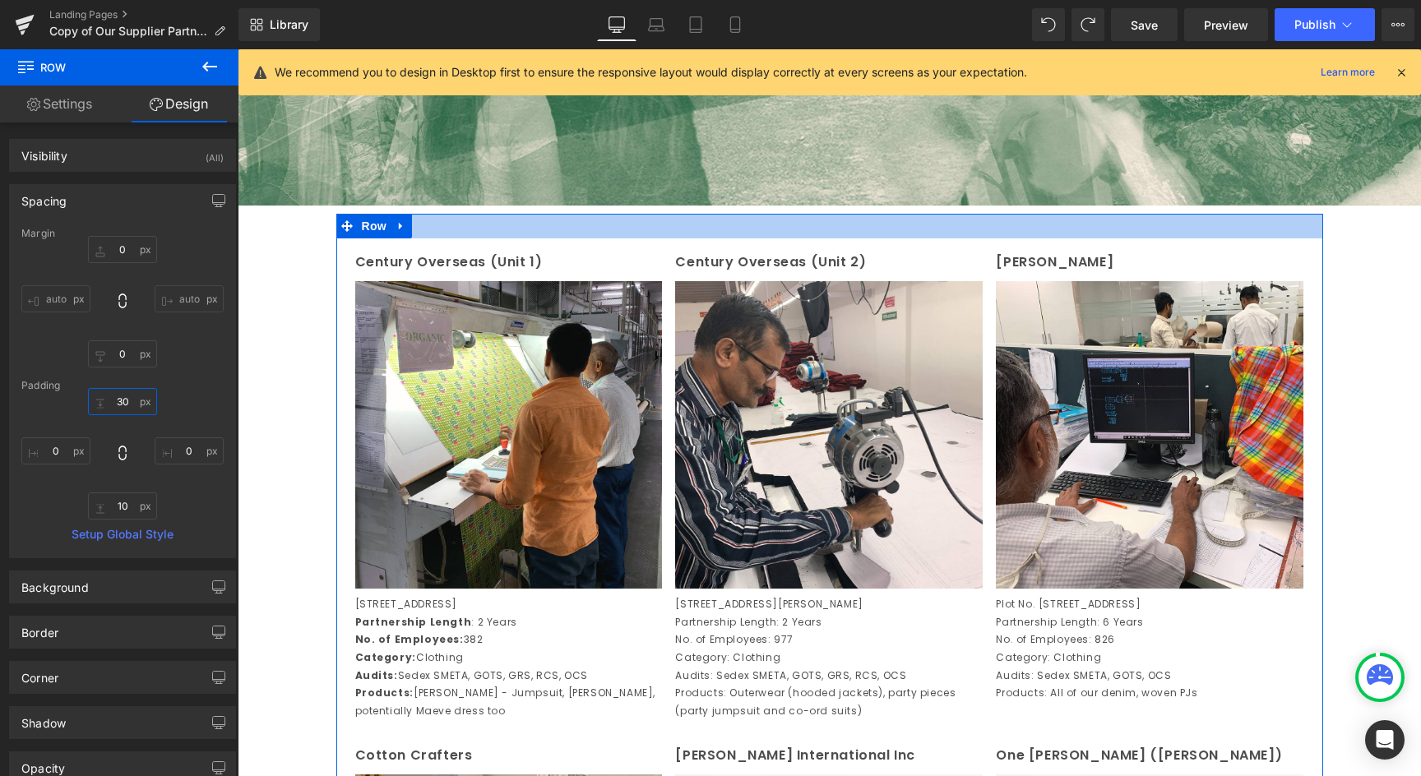
click at [117, 404] on input "30" at bounding box center [122, 401] width 69 height 27
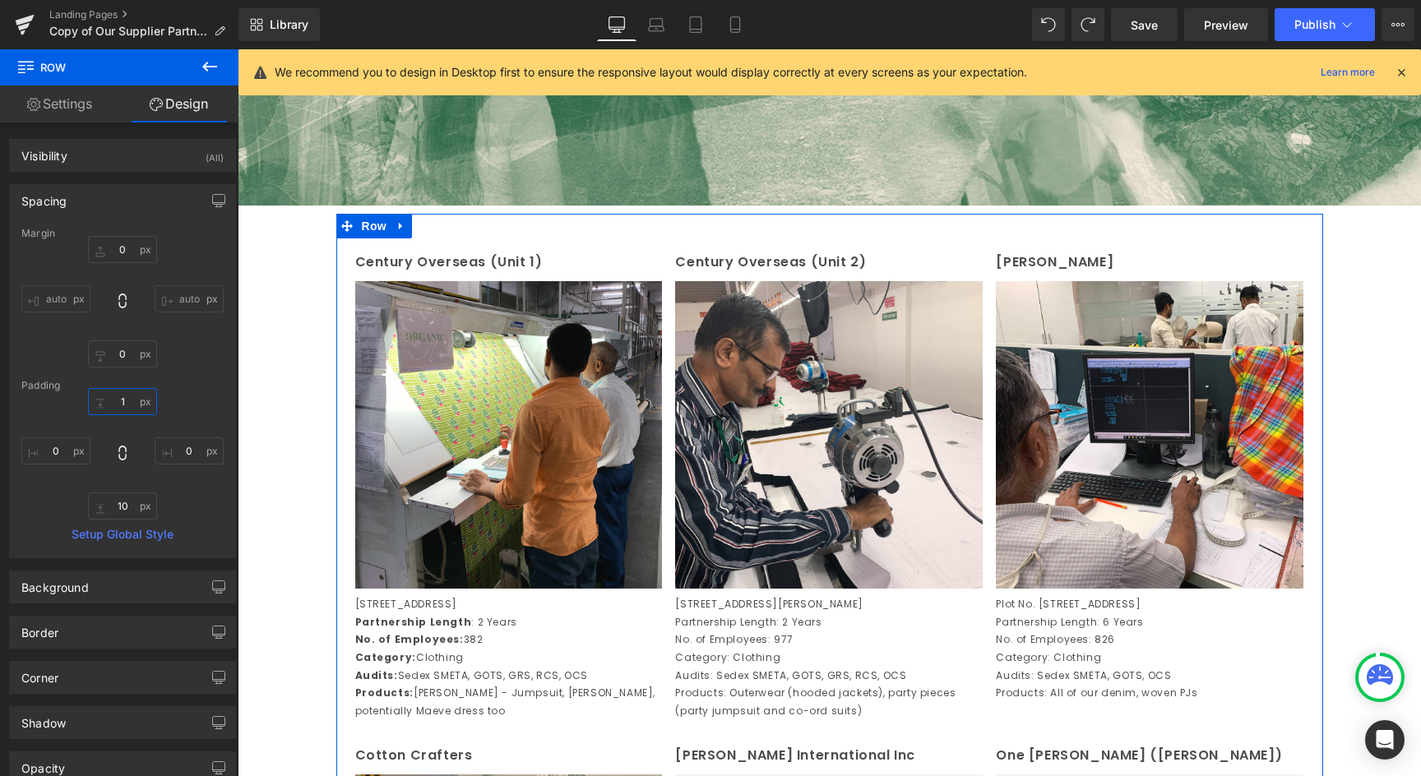
type input "10"
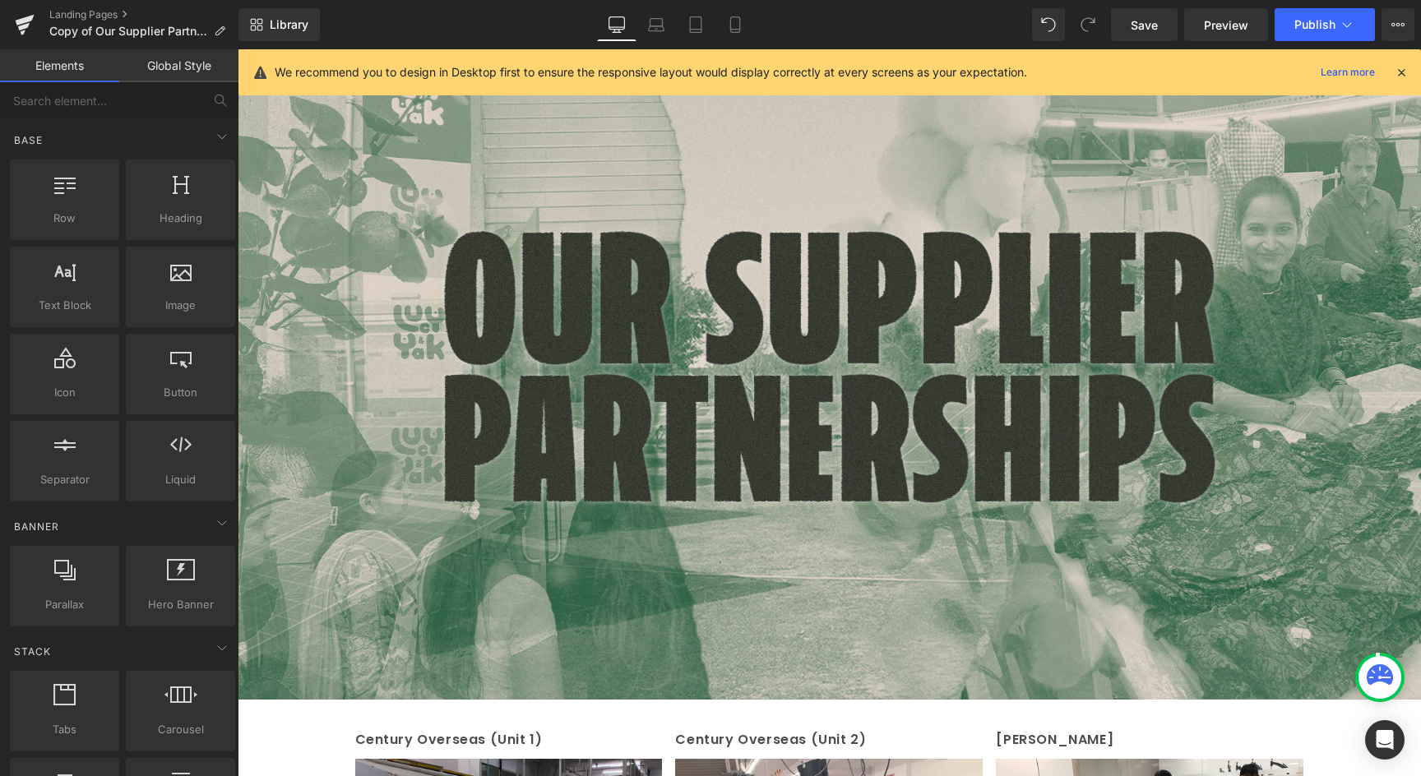
scroll to position [46, 0]
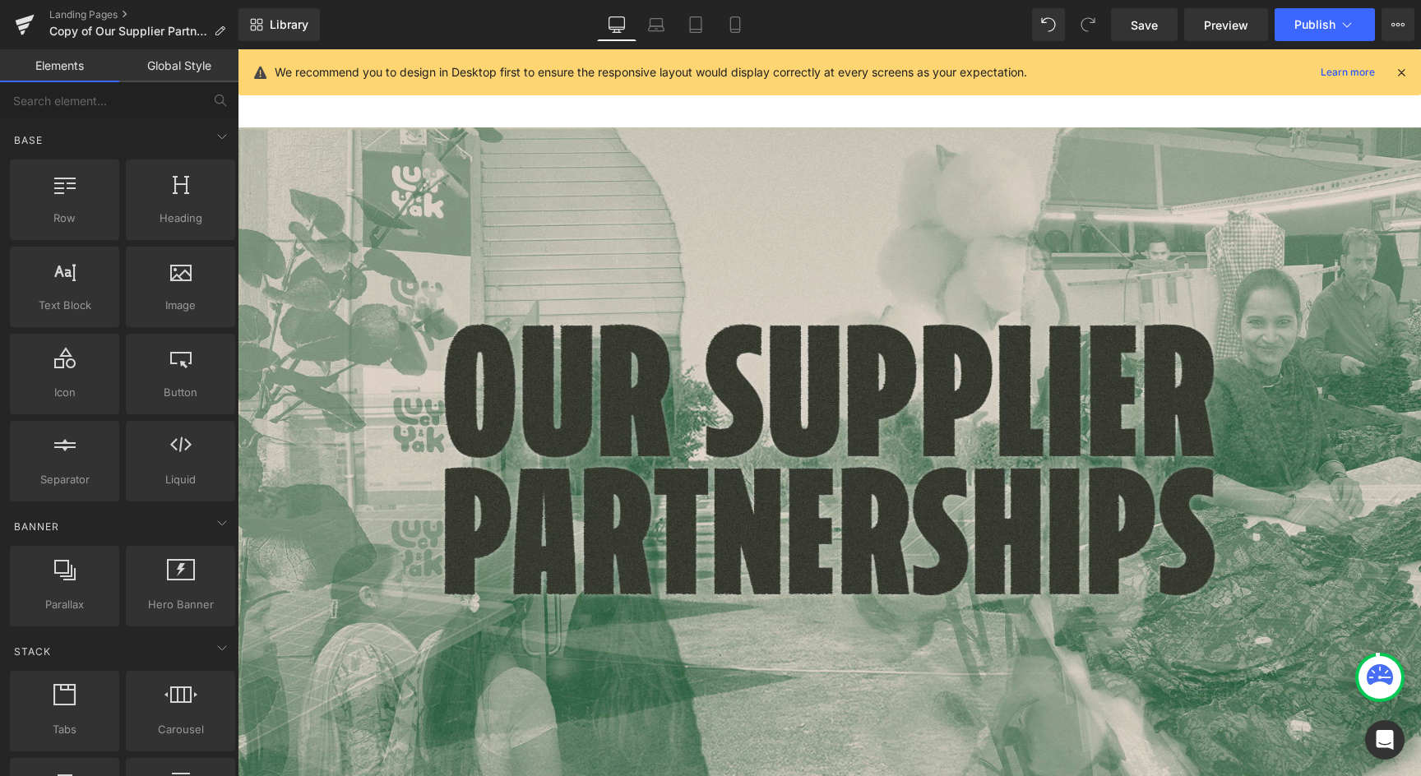
click at [741, 424] on img at bounding box center [829, 459] width 1183 height 665
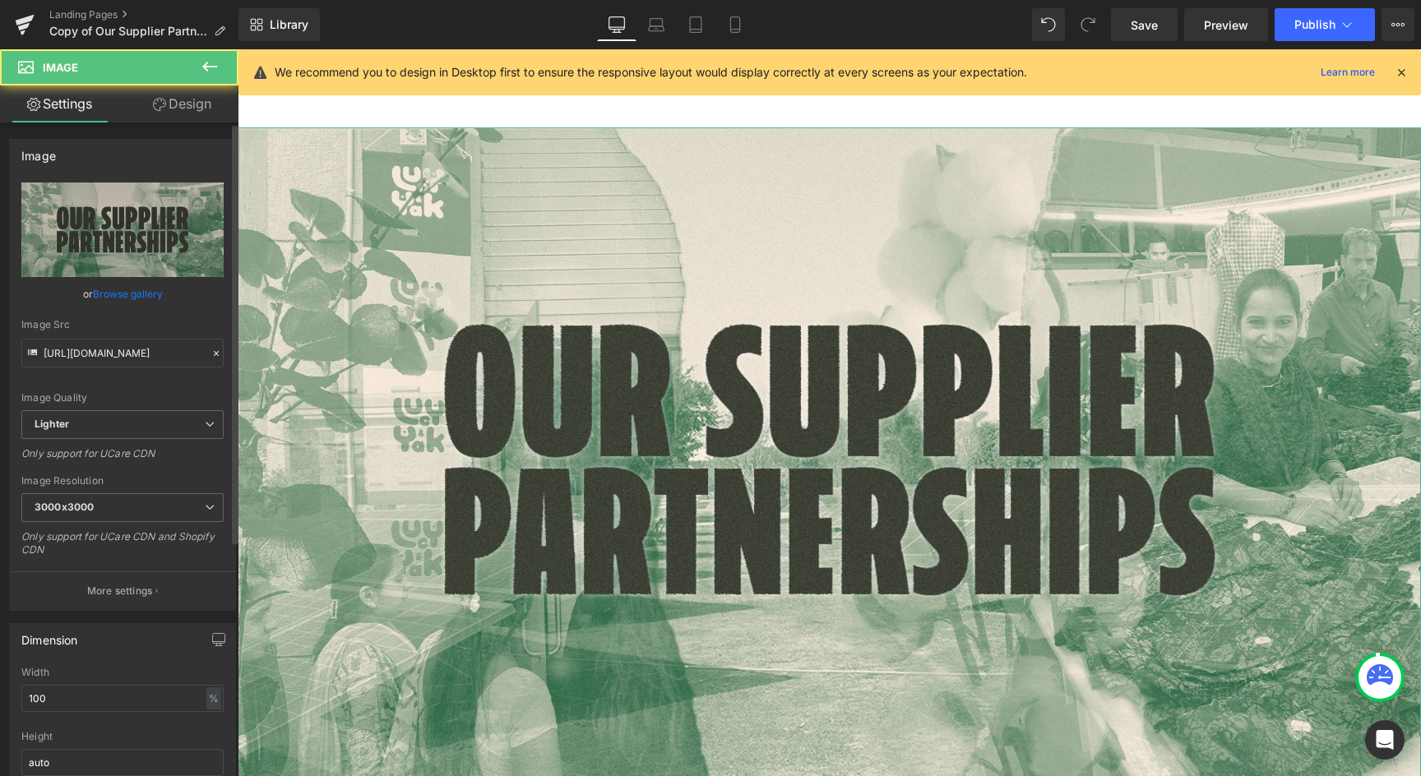
click at [130, 286] on link "Browse gallery" at bounding box center [128, 294] width 70 height 29
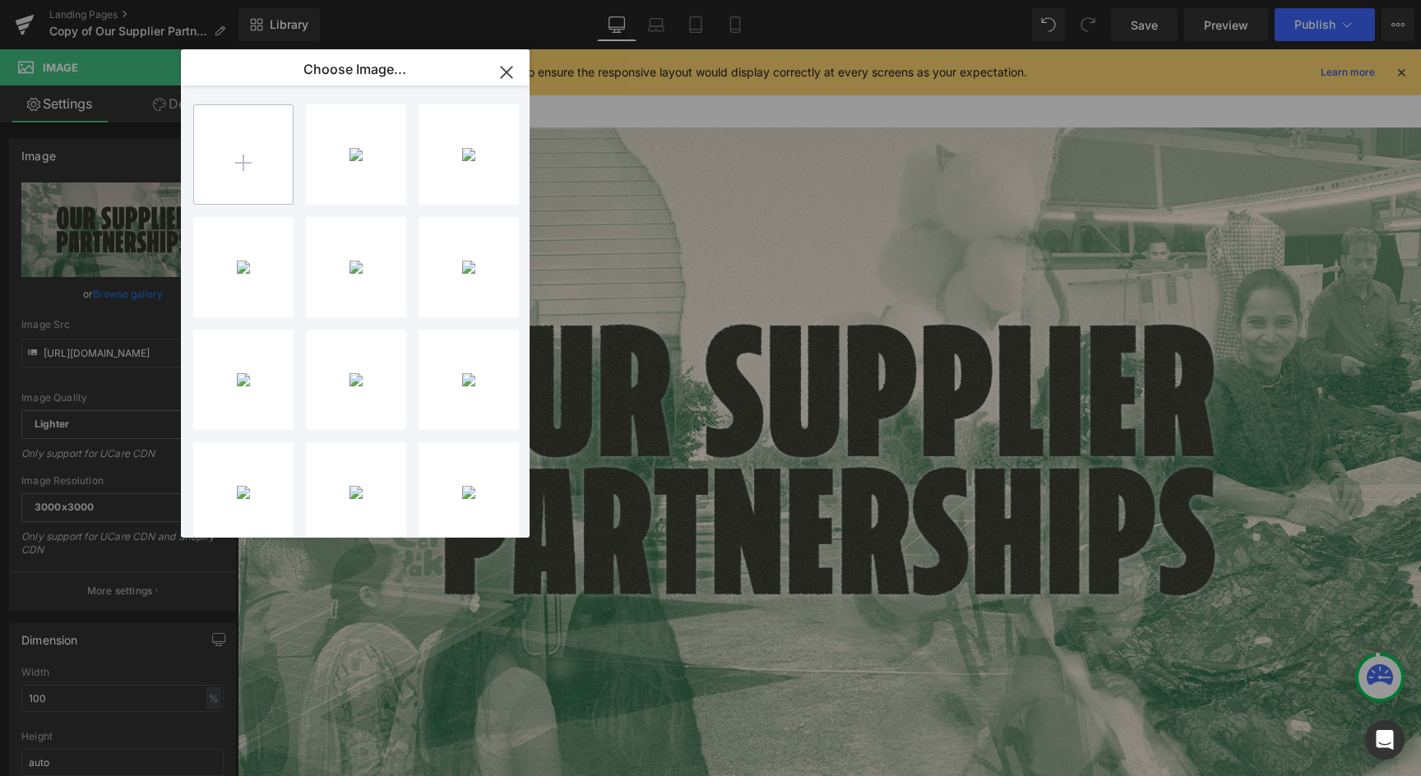
type input "C:\fakepath\LANDING-PAGE-HERO-3.jpg"
click at [372, 164] on div "LANDING...RO-3.jpg 1.17 MB" at bounding box center [356, 154] width 100 height 100
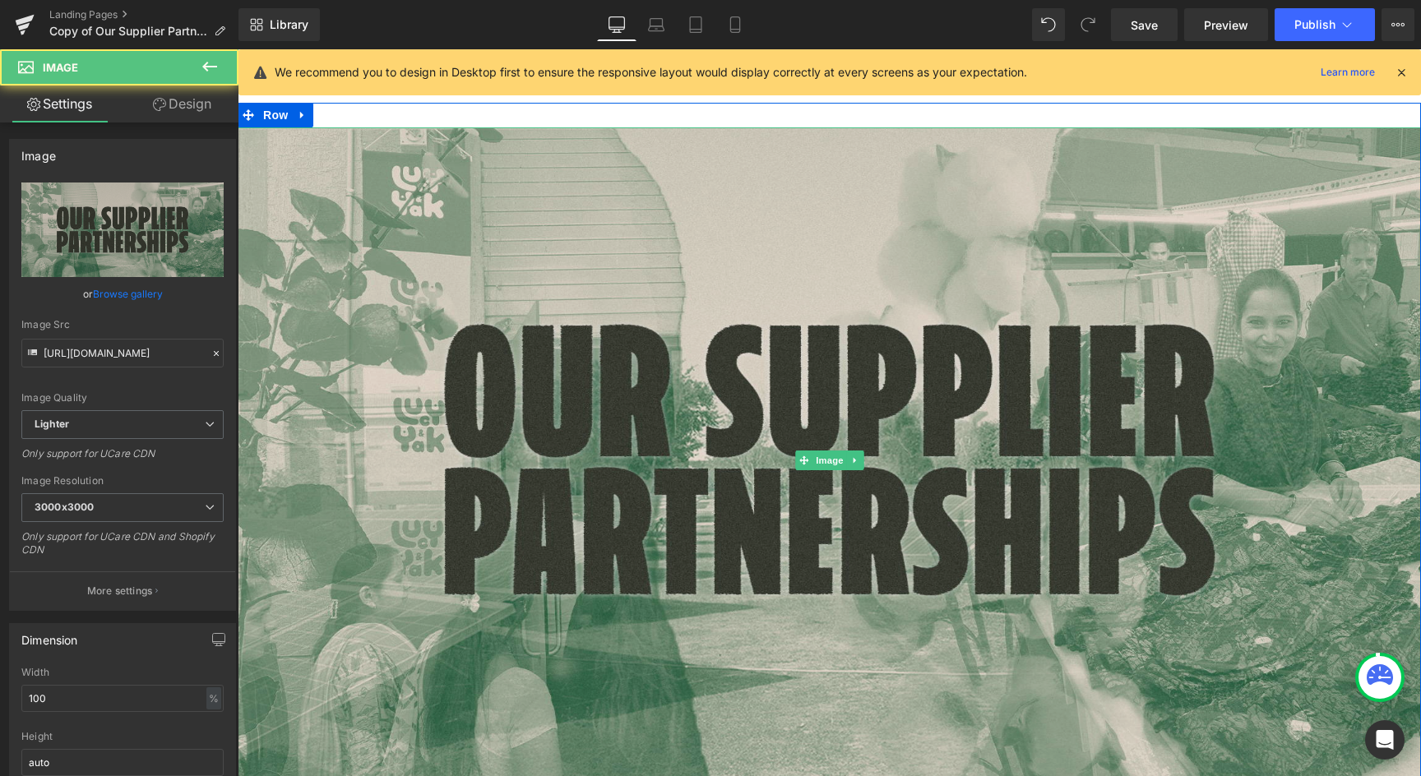
click at [745, 479] on img at bounding box center [829, 459] width 1183 height 665
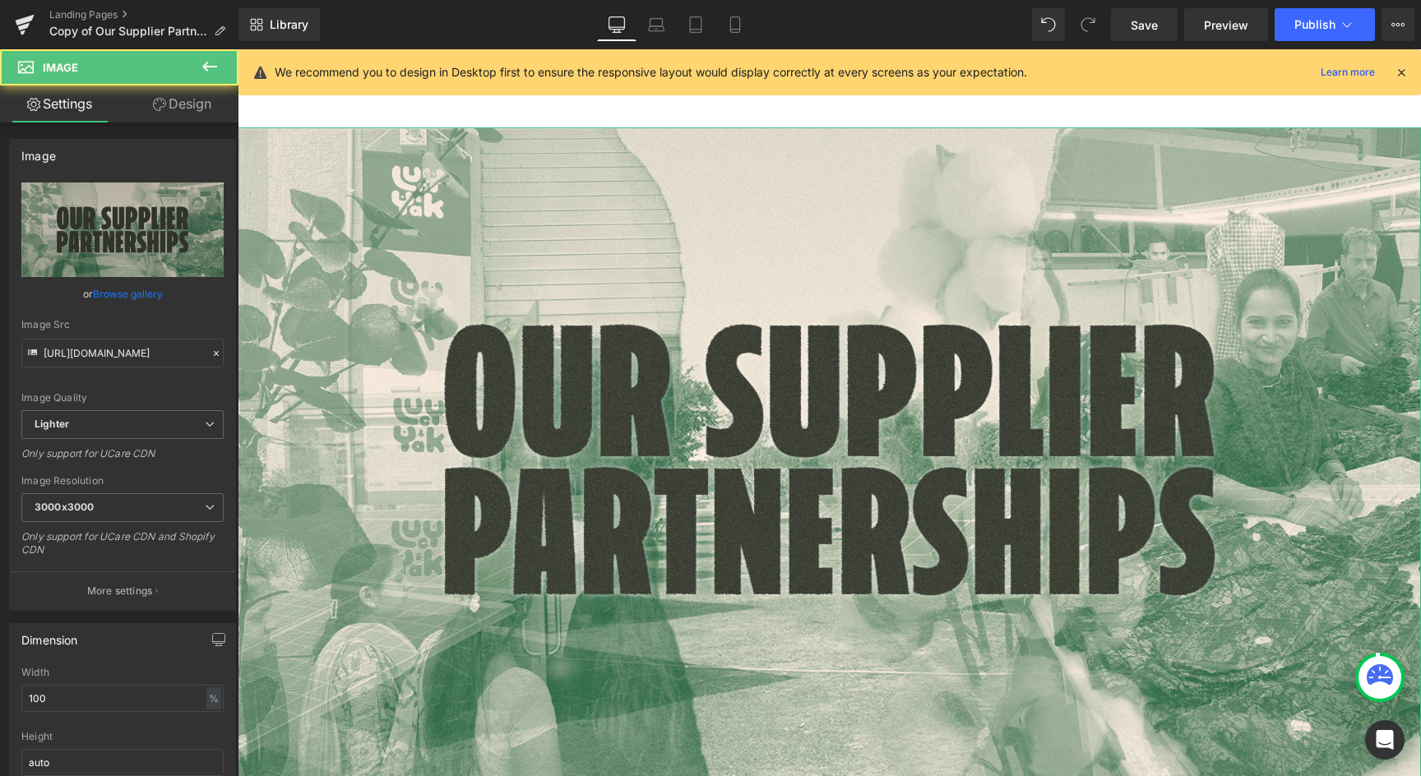
click at [97, 289] on link "Browse gallery" at bounding box center [128, 294] width 70 height 29
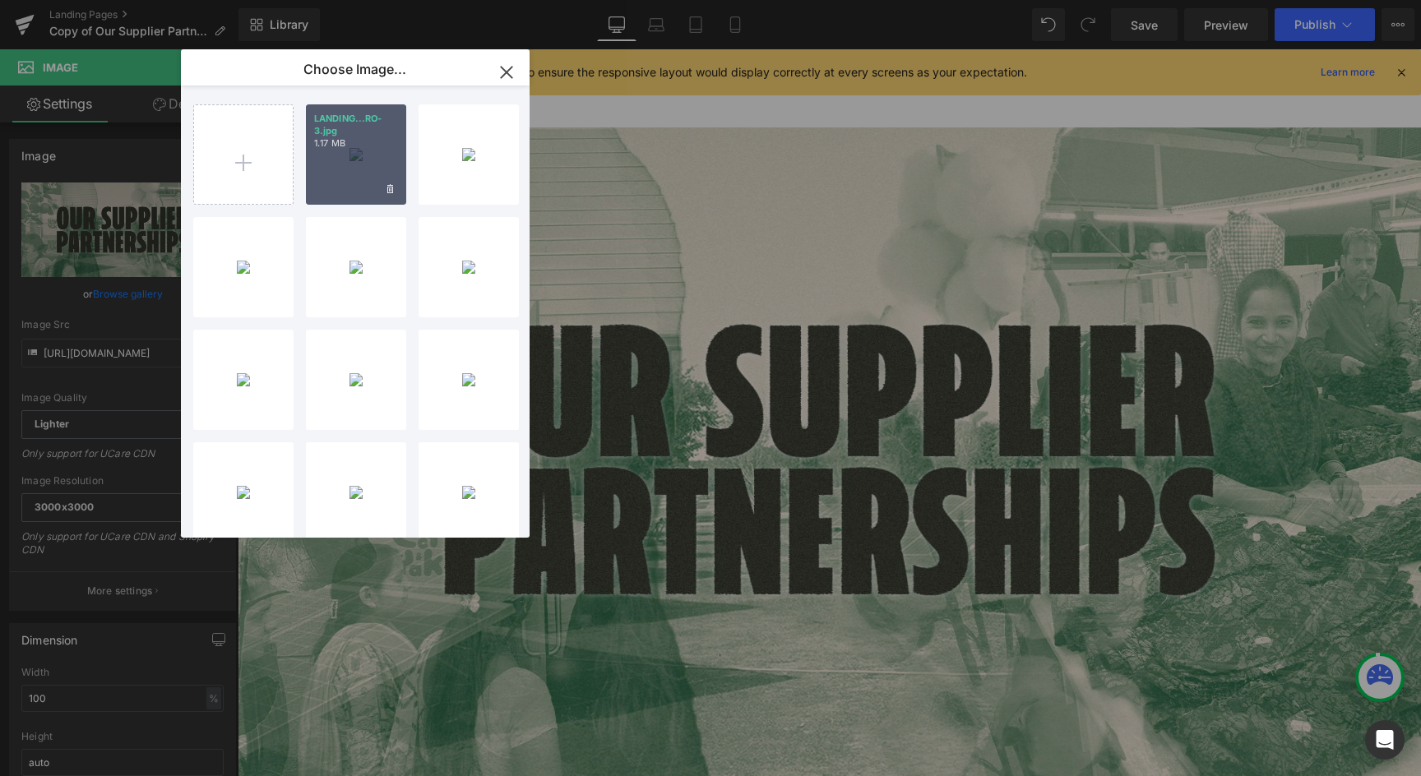
click at [309, 161] on div "LANDING...RO-3.jpg 1.17 MB" at bounding box center [356, 154] width 100 height 100
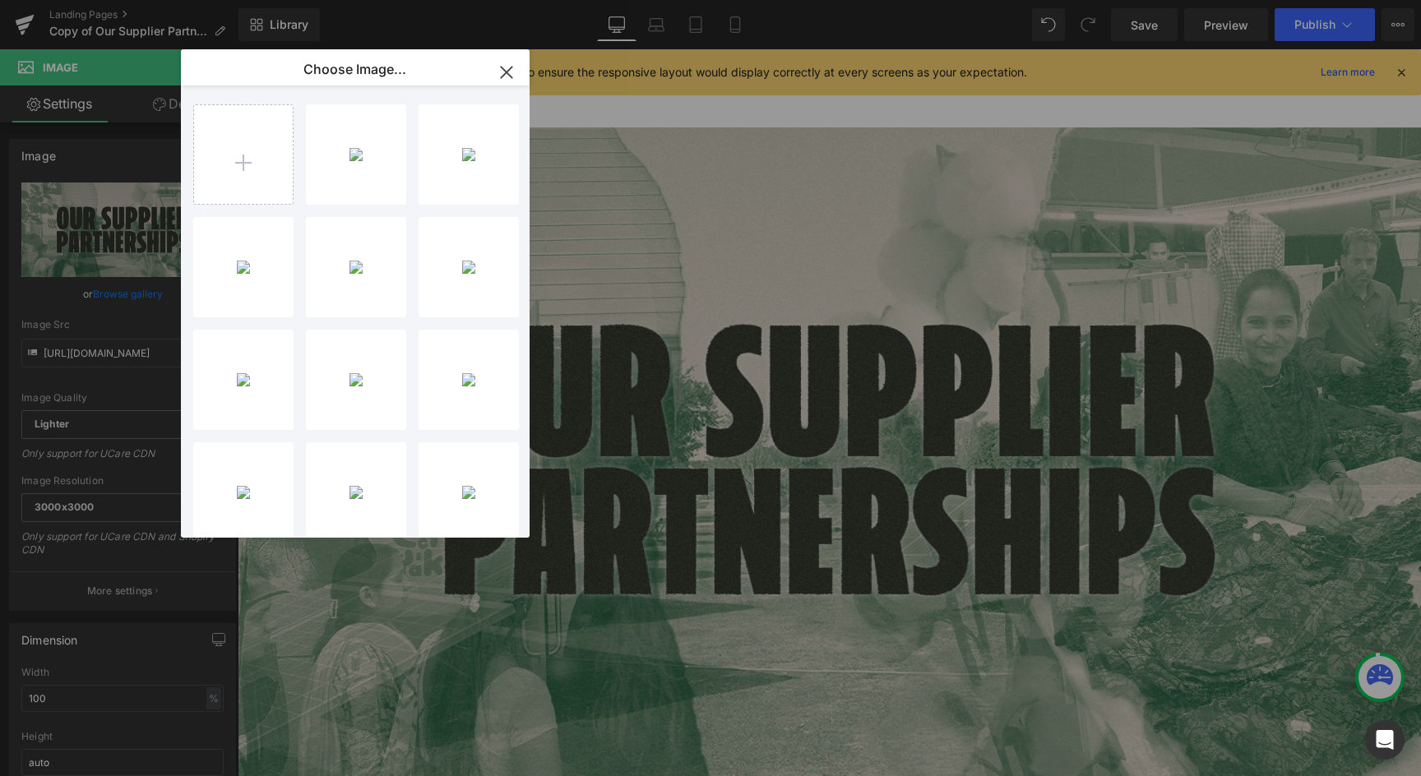
type input "[URL][DOMAIN_NAME]"
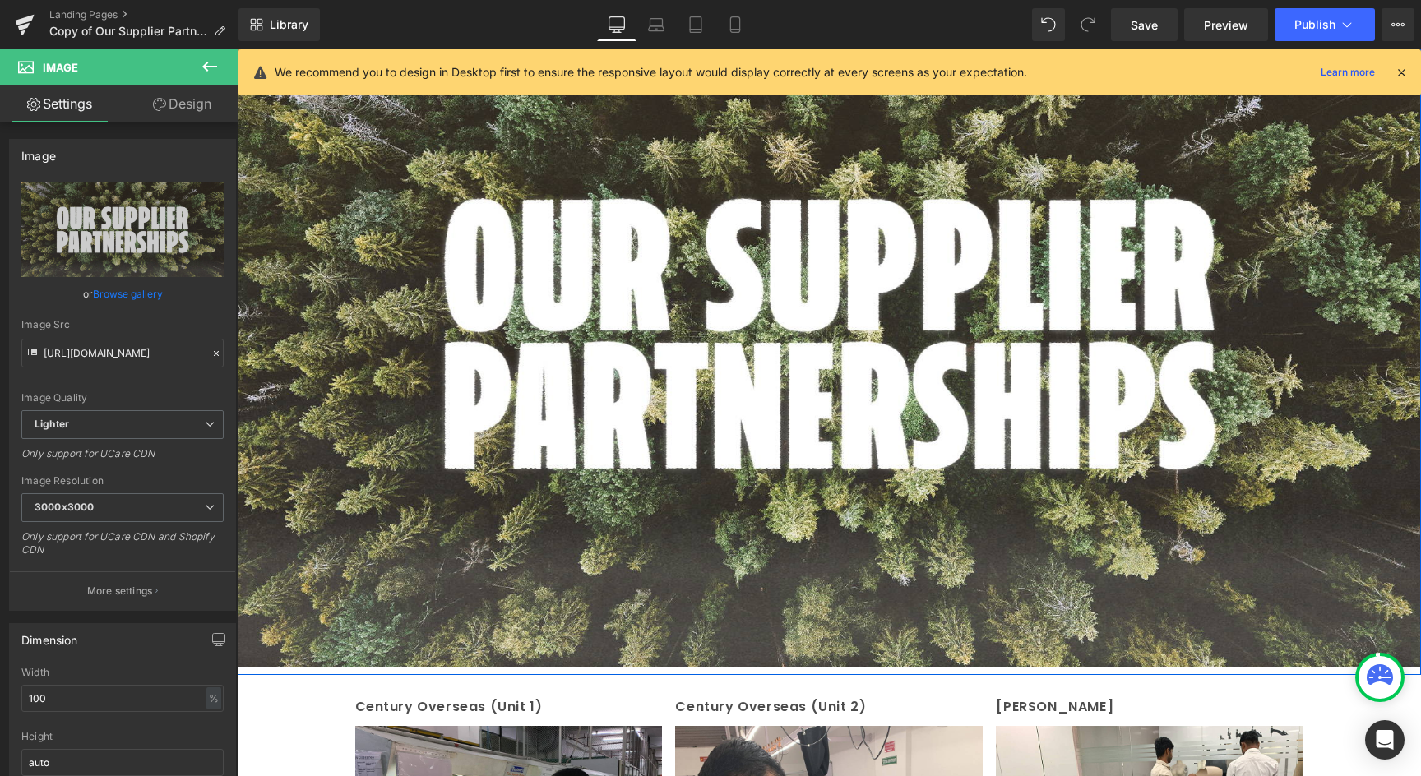
scroll to position [461, 0]
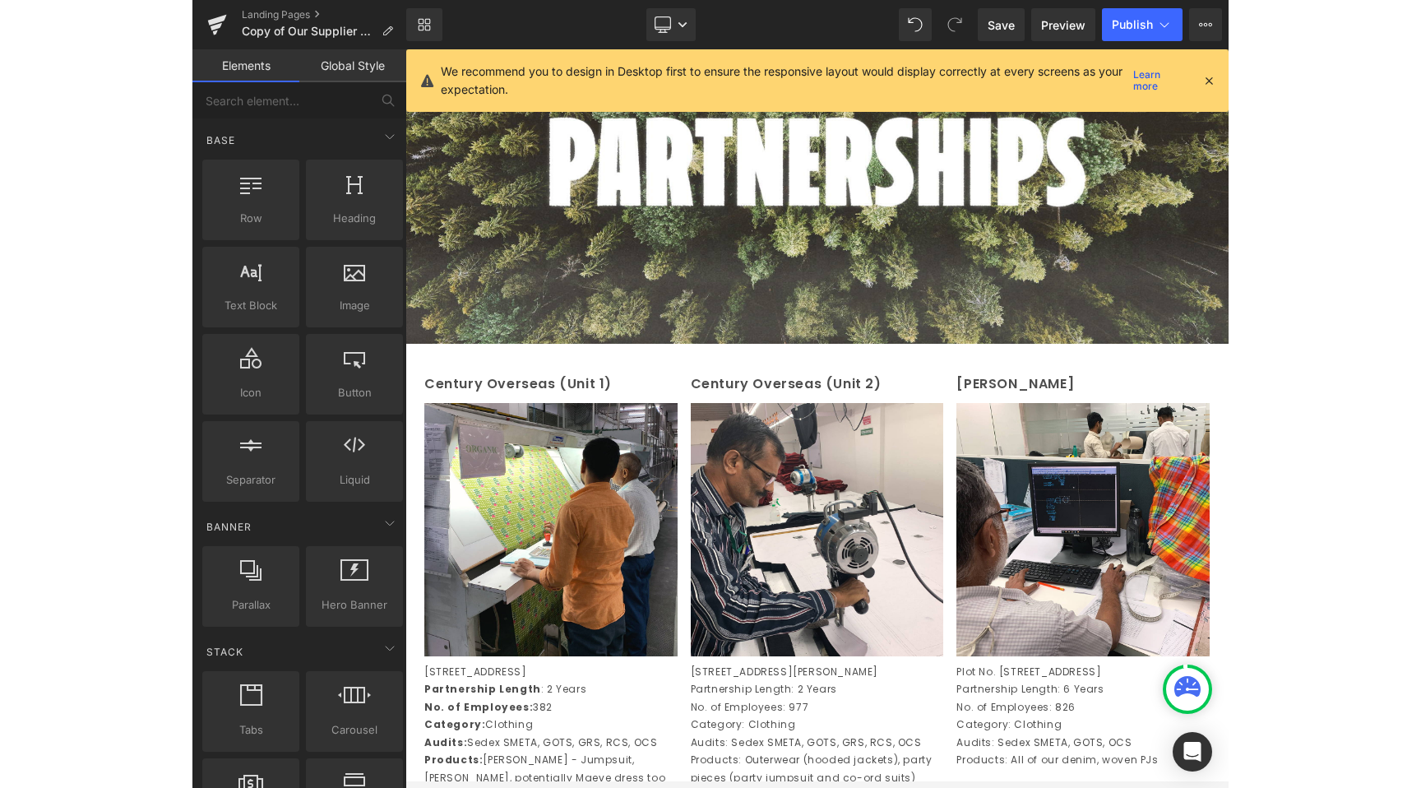
scroll to position [0, 0]
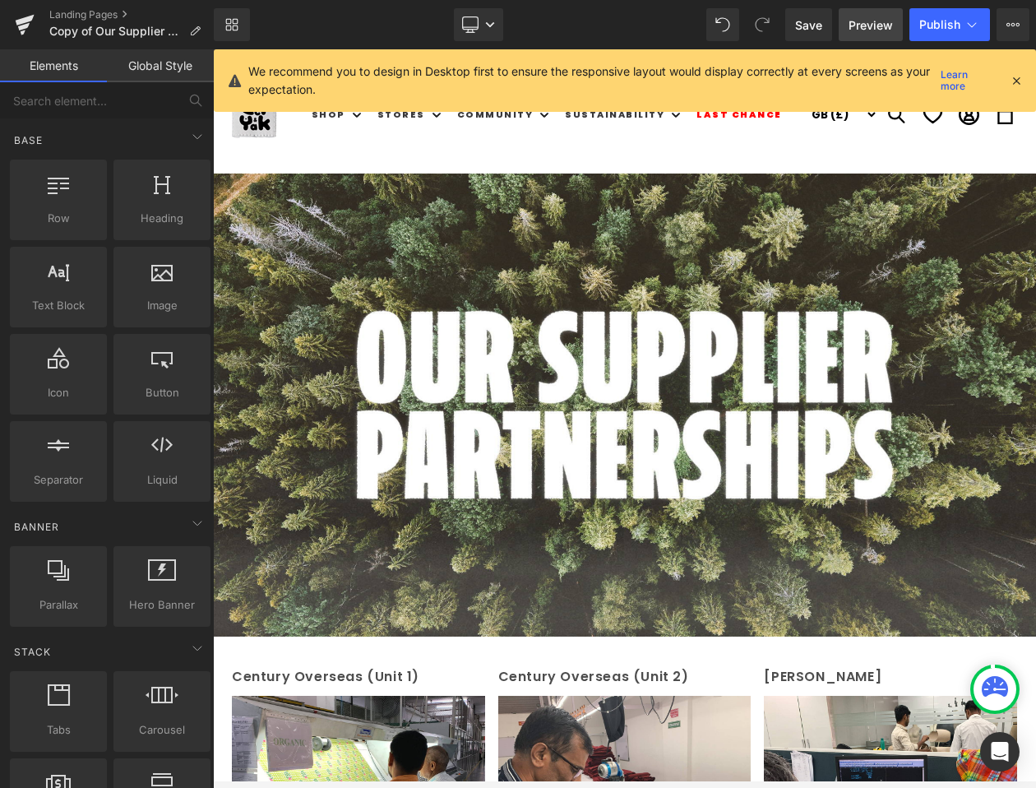
click at [819, 25] on span "Save" at bounding box center [808, 24] width 27 height 17
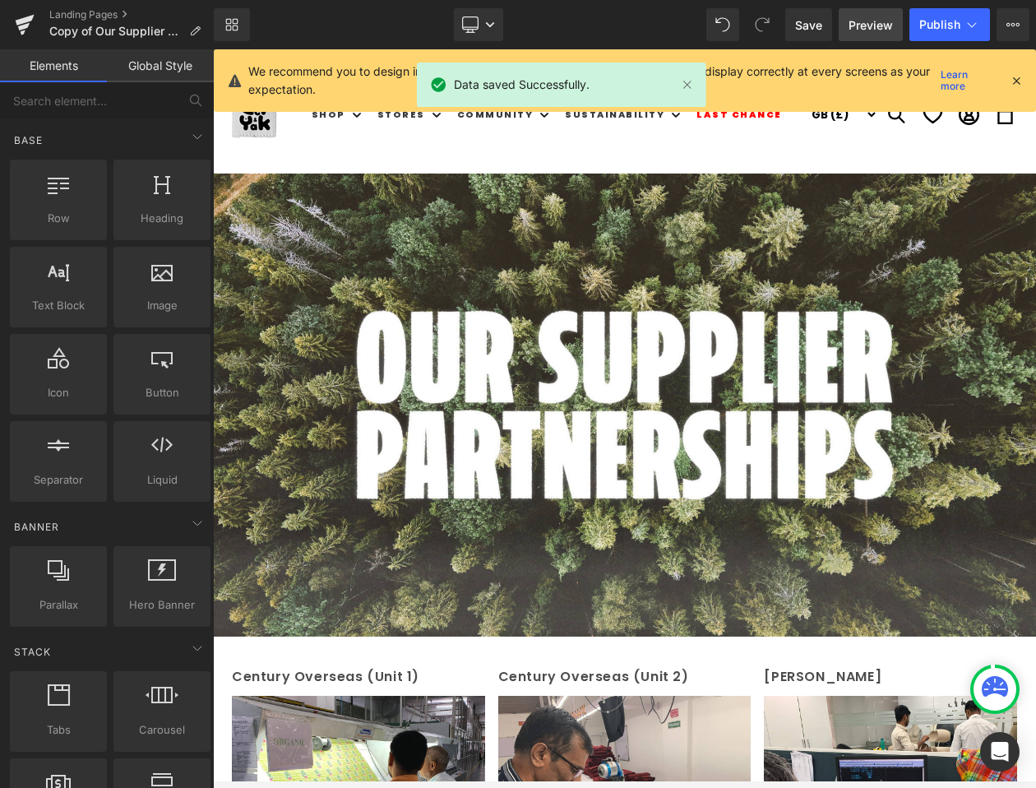
click at [876, 28] on span "Preview" at bounding box center [871, 24] width 44 height 17
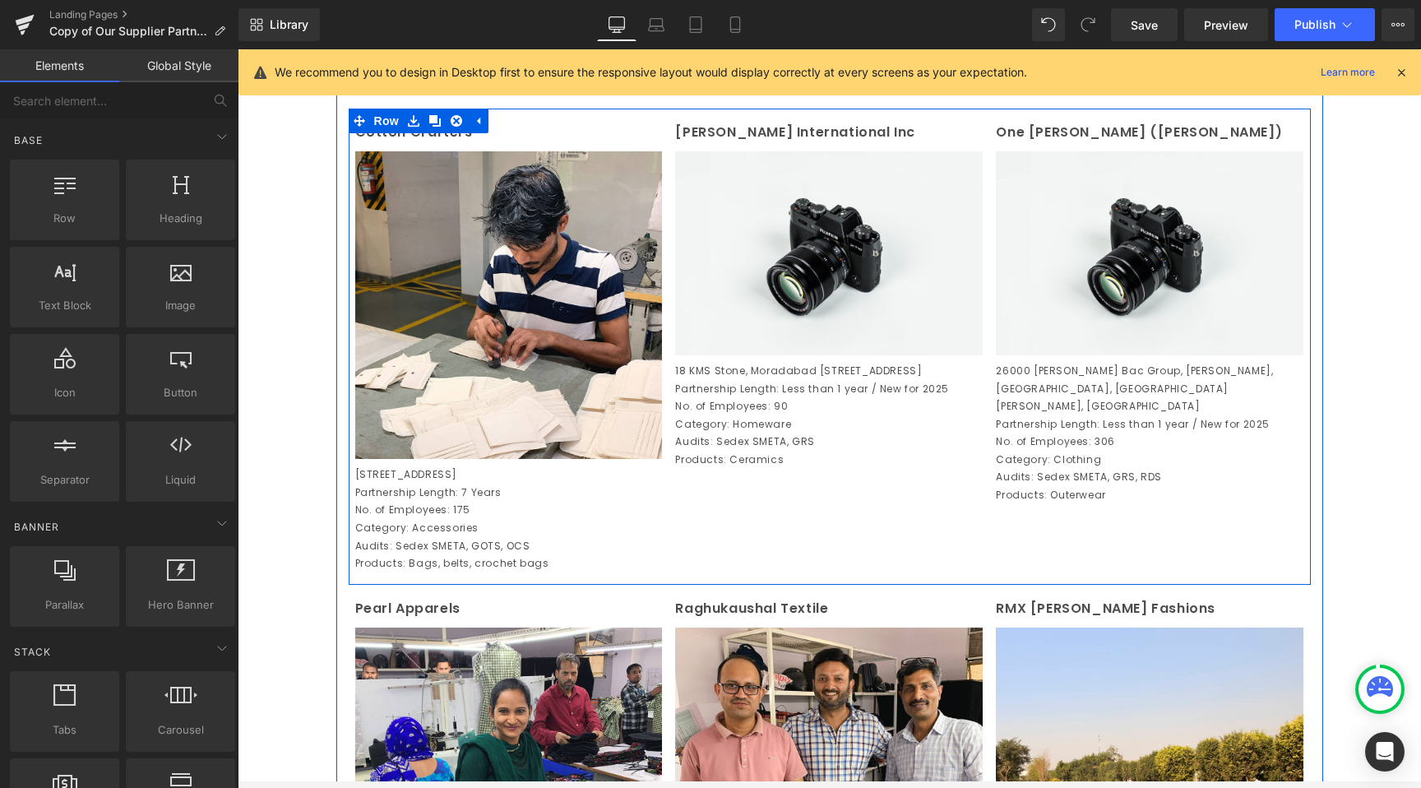
scroll to position [1146, 0]
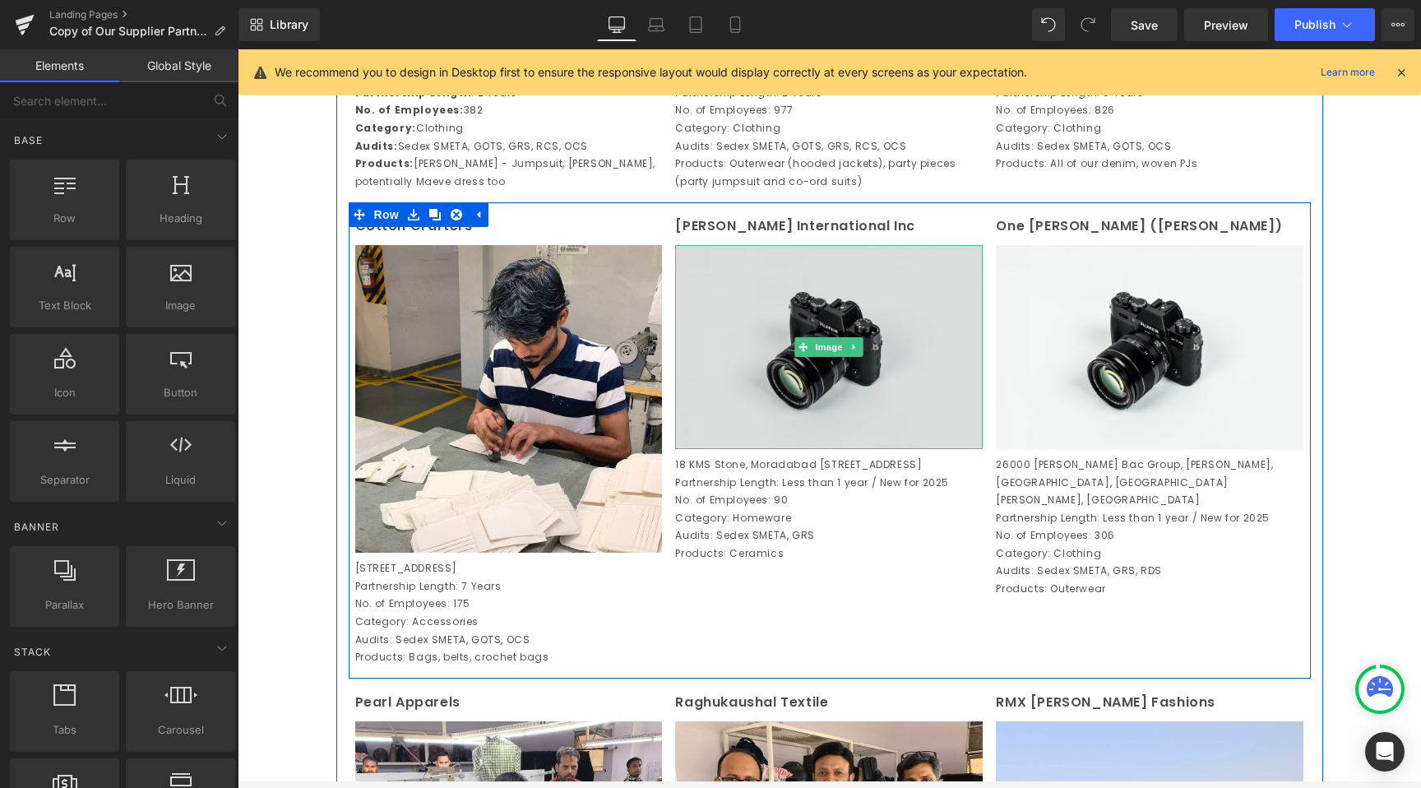
click at [855, 389] on img at bounding box center [829, 347] width 308 height 204
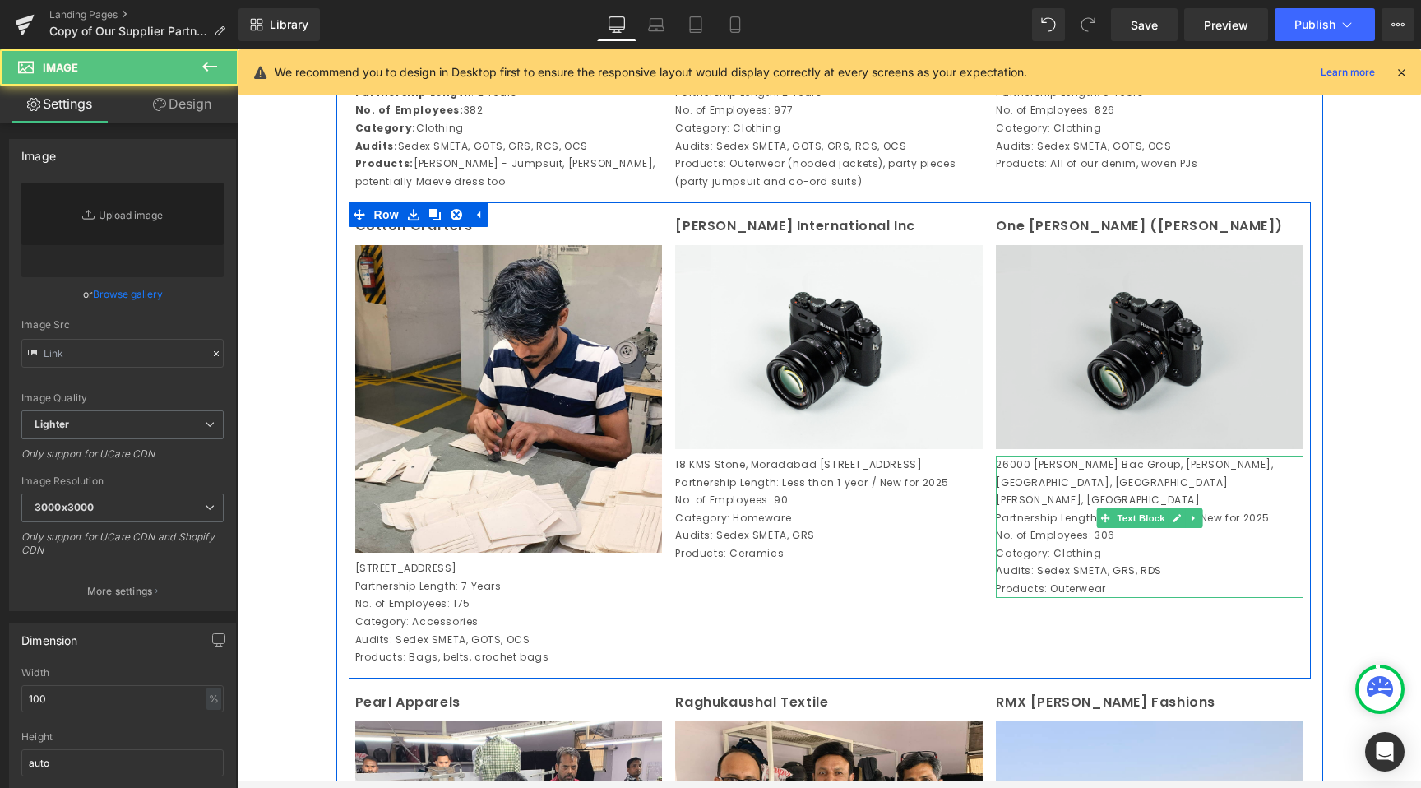
type input "//[DOMAIN_NAME][URL]"
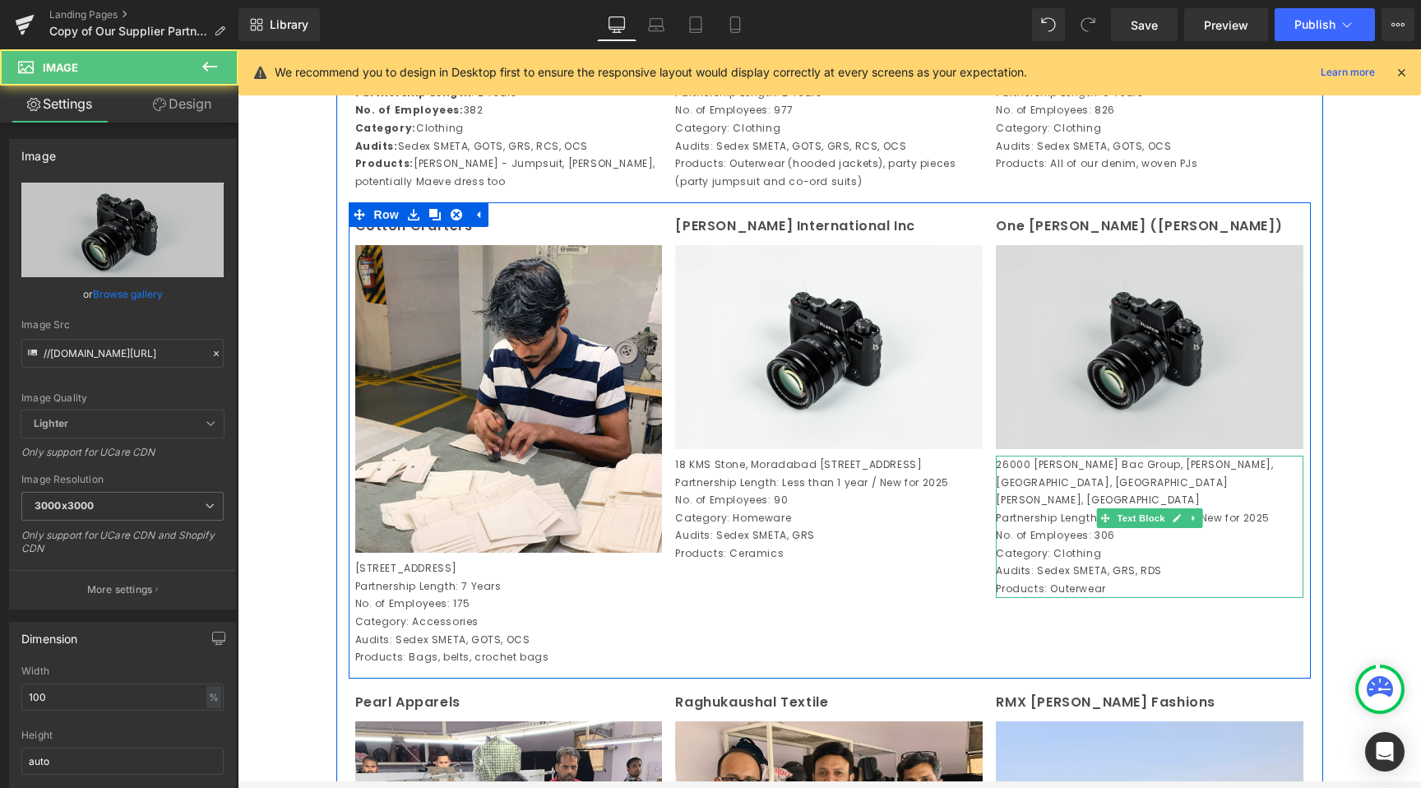
click at [1169, 445] on img at bounding box center [1150, 347] width 308 height 204
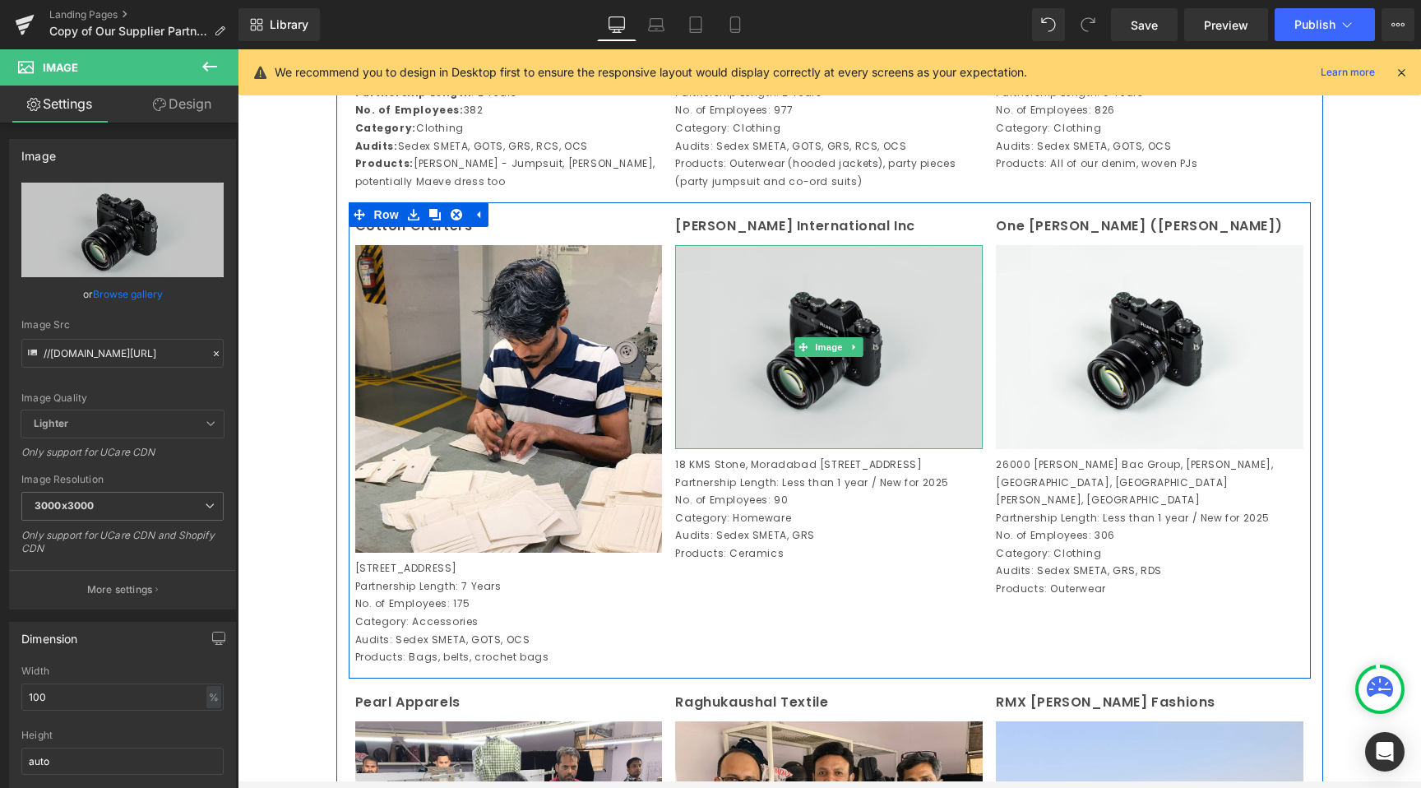
click at [814, 415] on img at bounding box center [829, 347] width 308 height 204
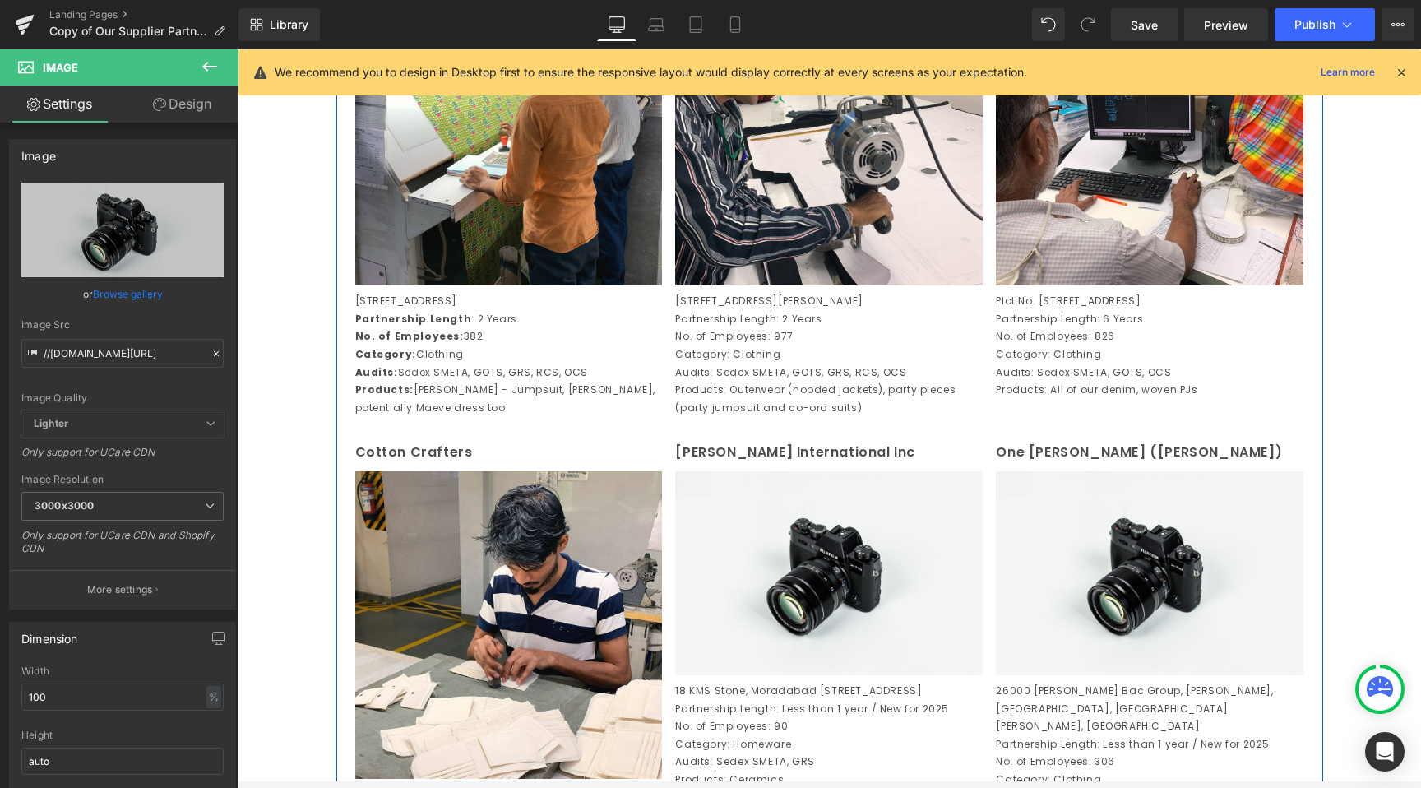
scroll to position [958, 0]
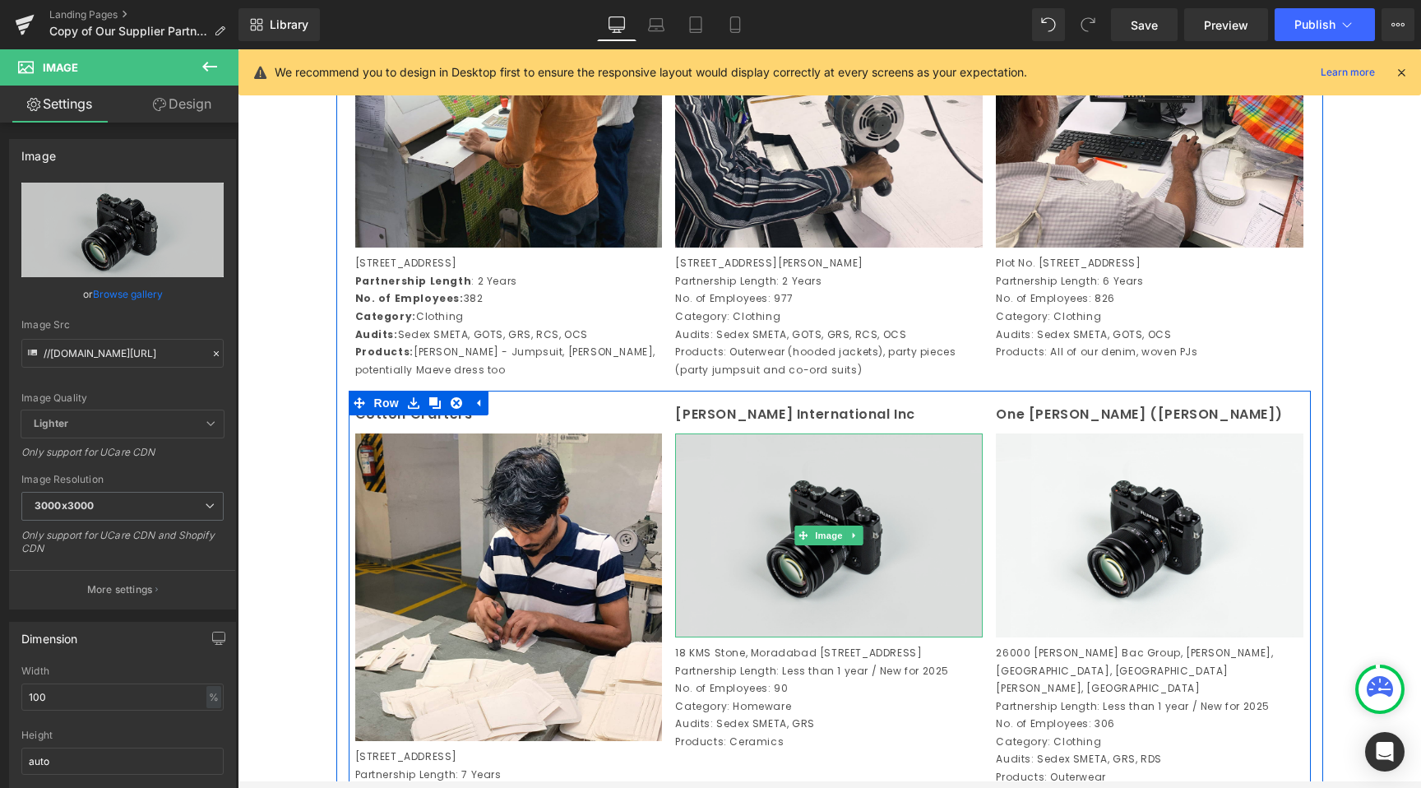
click at [803, 537] on img at bounding box center [829, 535] width 308 height 204
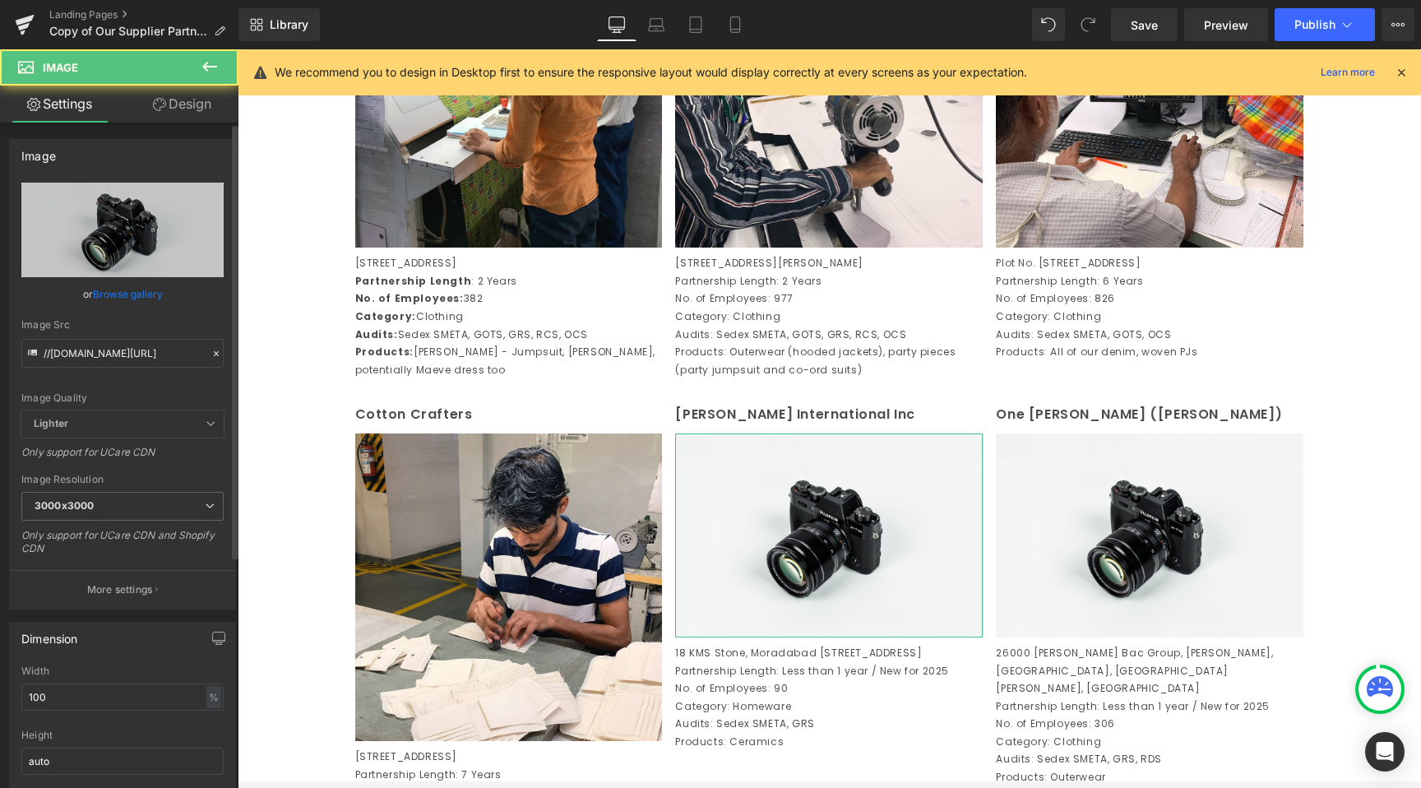
click at [141, 295] on link "Browse gallery" at bounding box center [128, 294] width 70 height 29
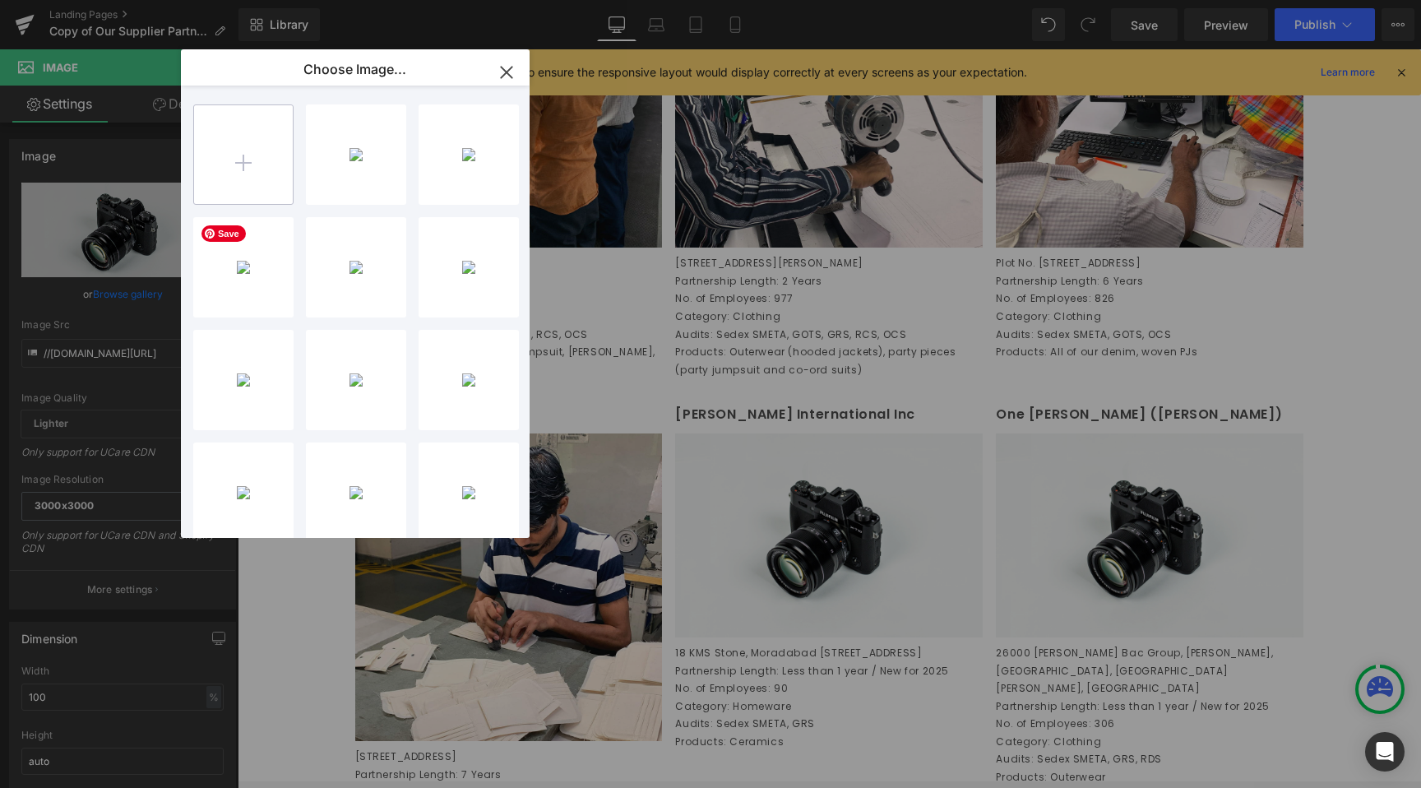
click at [437, 613] on input "file" at bounding box center [591, 622] width 308 height 18
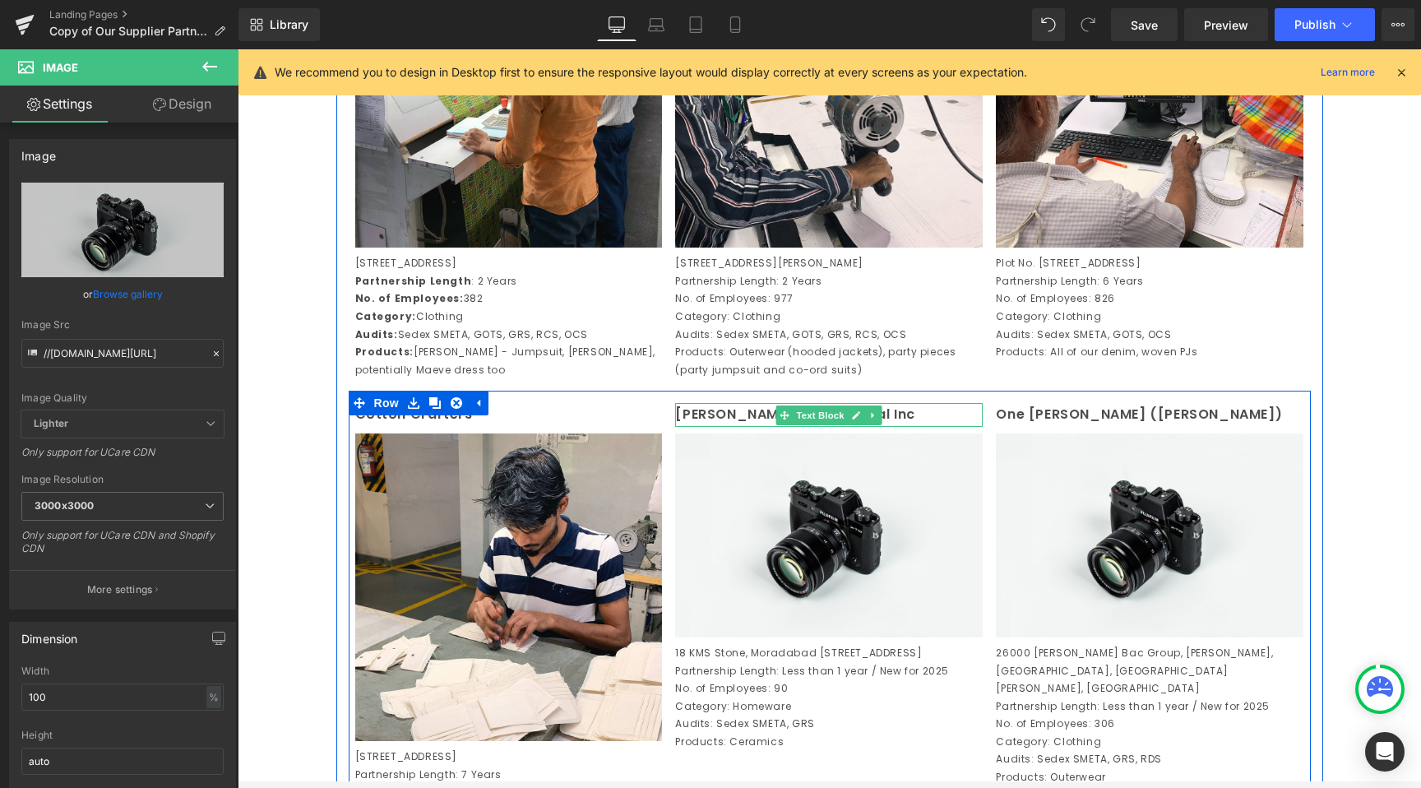
click at [812, 425] on span "Text Block" at bounding box center [820, 415] width 54 height 20
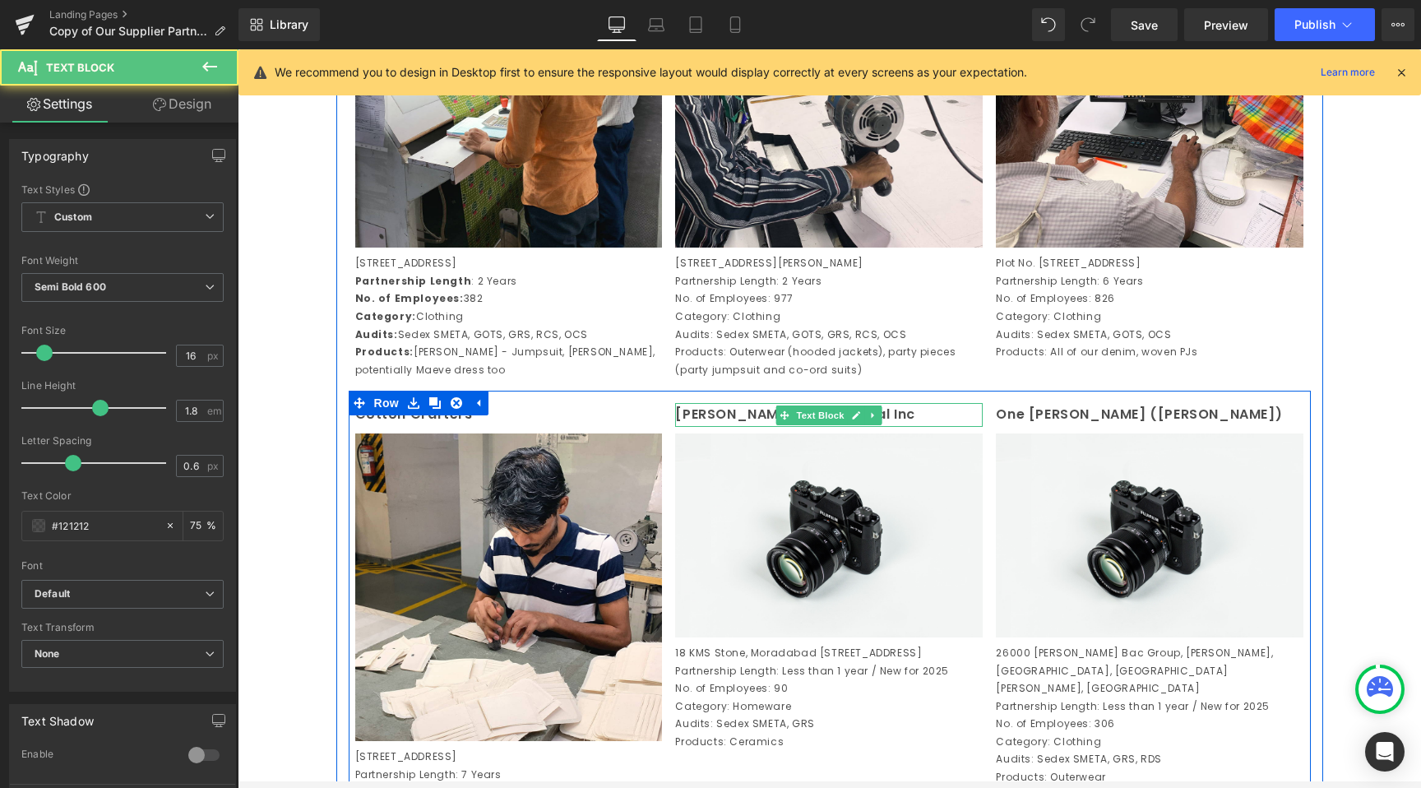
click at [699, 427] on p "[PERSON_NAME] International Inc" at bounding box center [829, 415] width 308 height 24
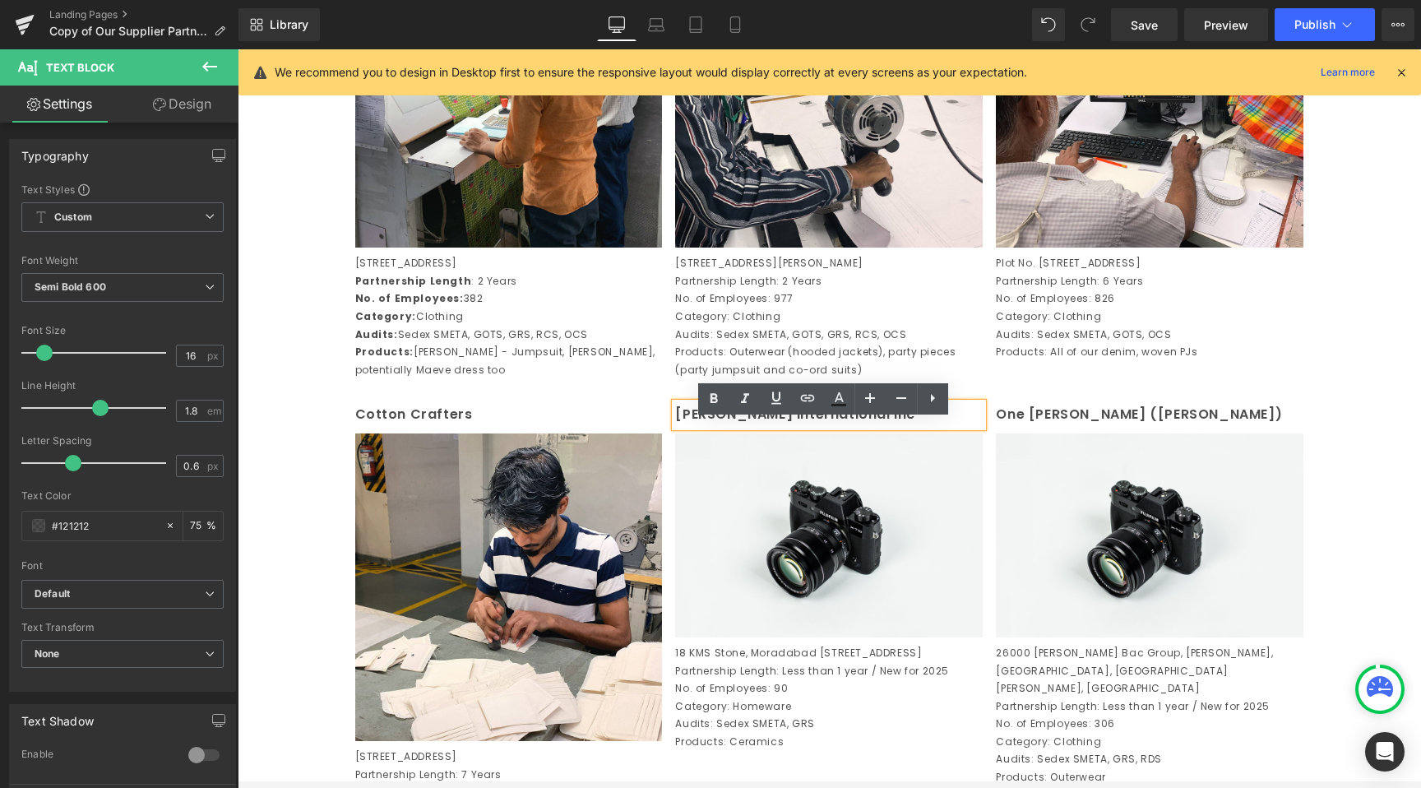
click at [699, 427] on p "[PERSON_NAME] International Inc" at bounding box center [829, 415] width 308 height 24
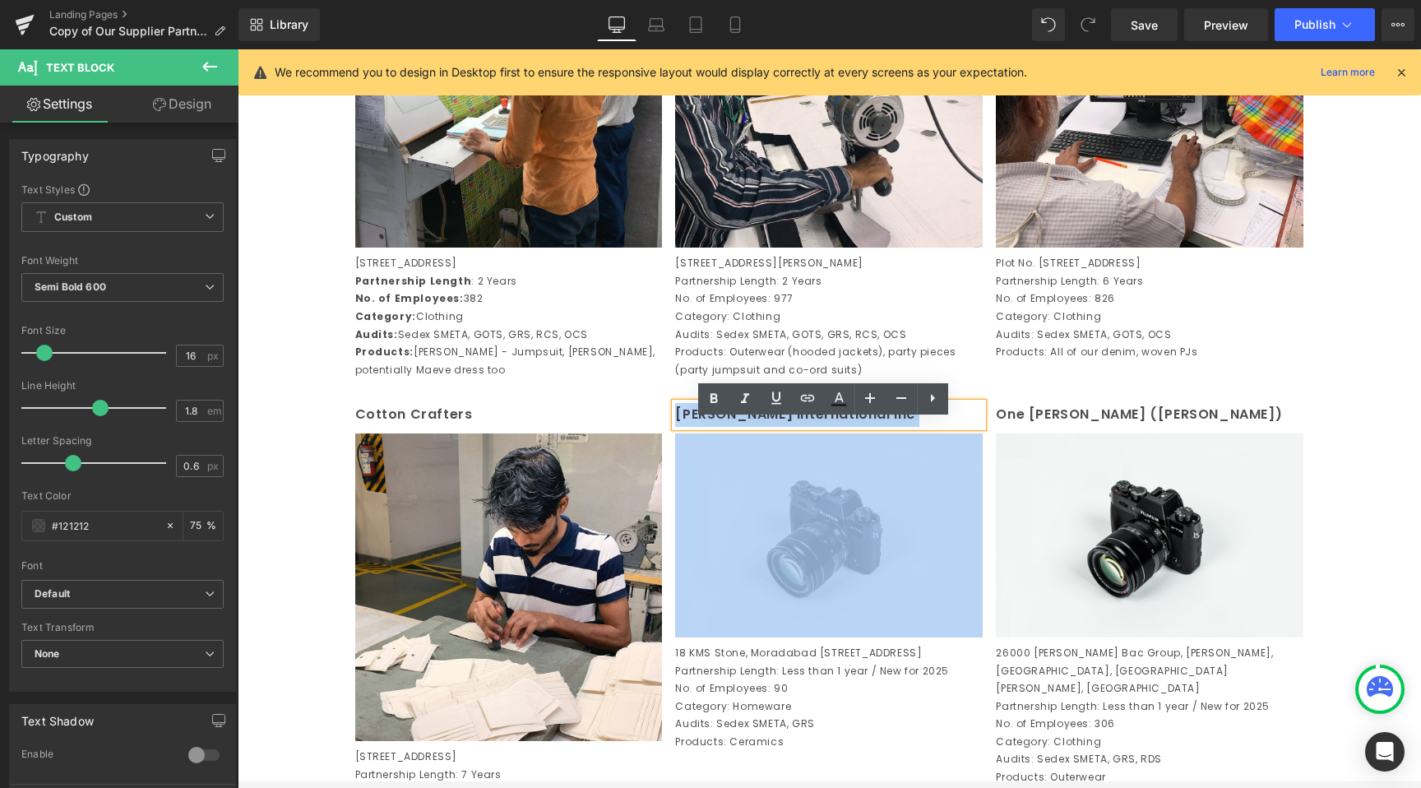
drag, startPoint x: 844, startPoint y: 436, endPoint x: 453, endPoint y: 417, distance: 391.8
click at [453, 417] on div "Cotton Crafters Text Block Image [STREET_ADDRESS] Partnership Length: 7 Years N…" at bounding box center [830, 628] width 962 height 475
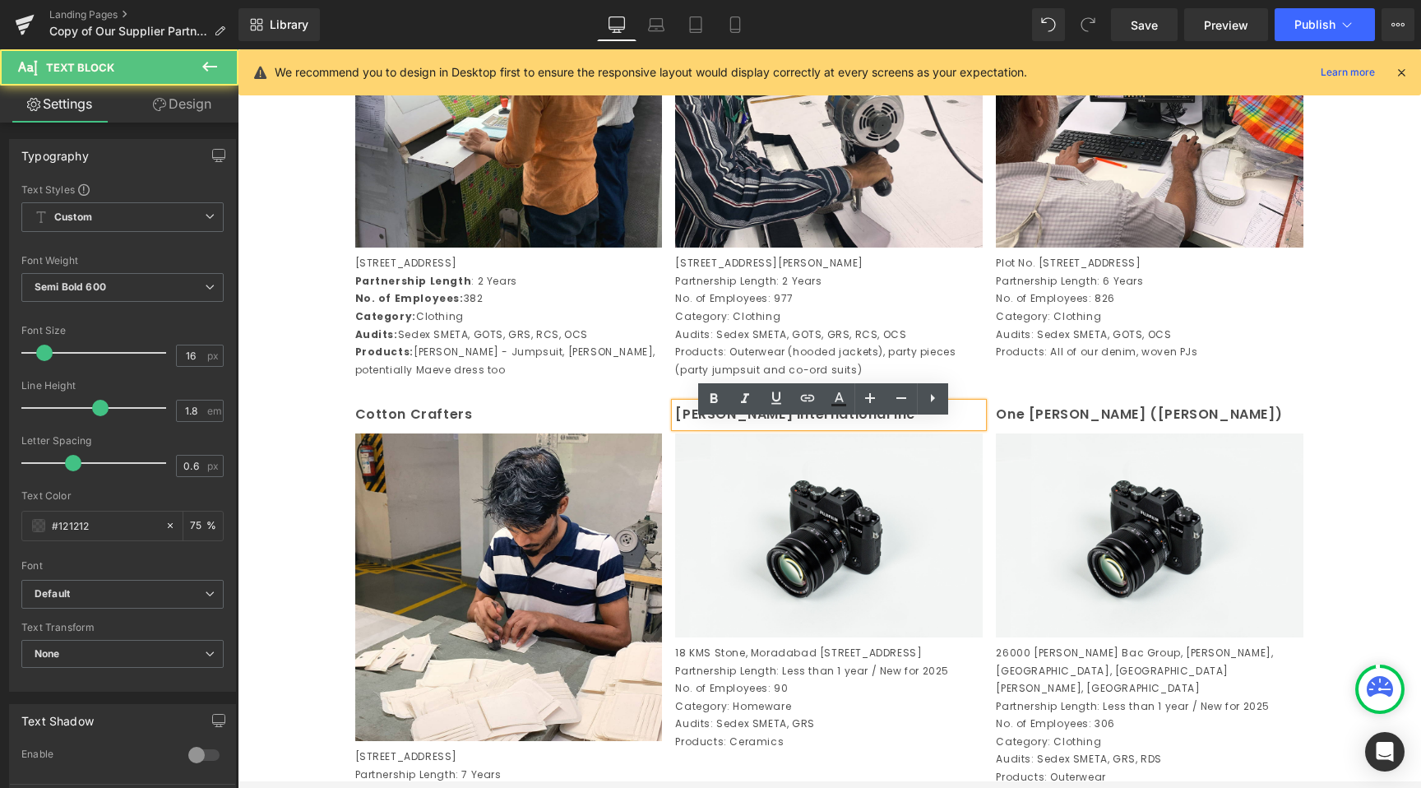
click at [732, 427] on p "[PERSON_NAME] International Inc" at bounding box center [829, 415] width 308 height 24
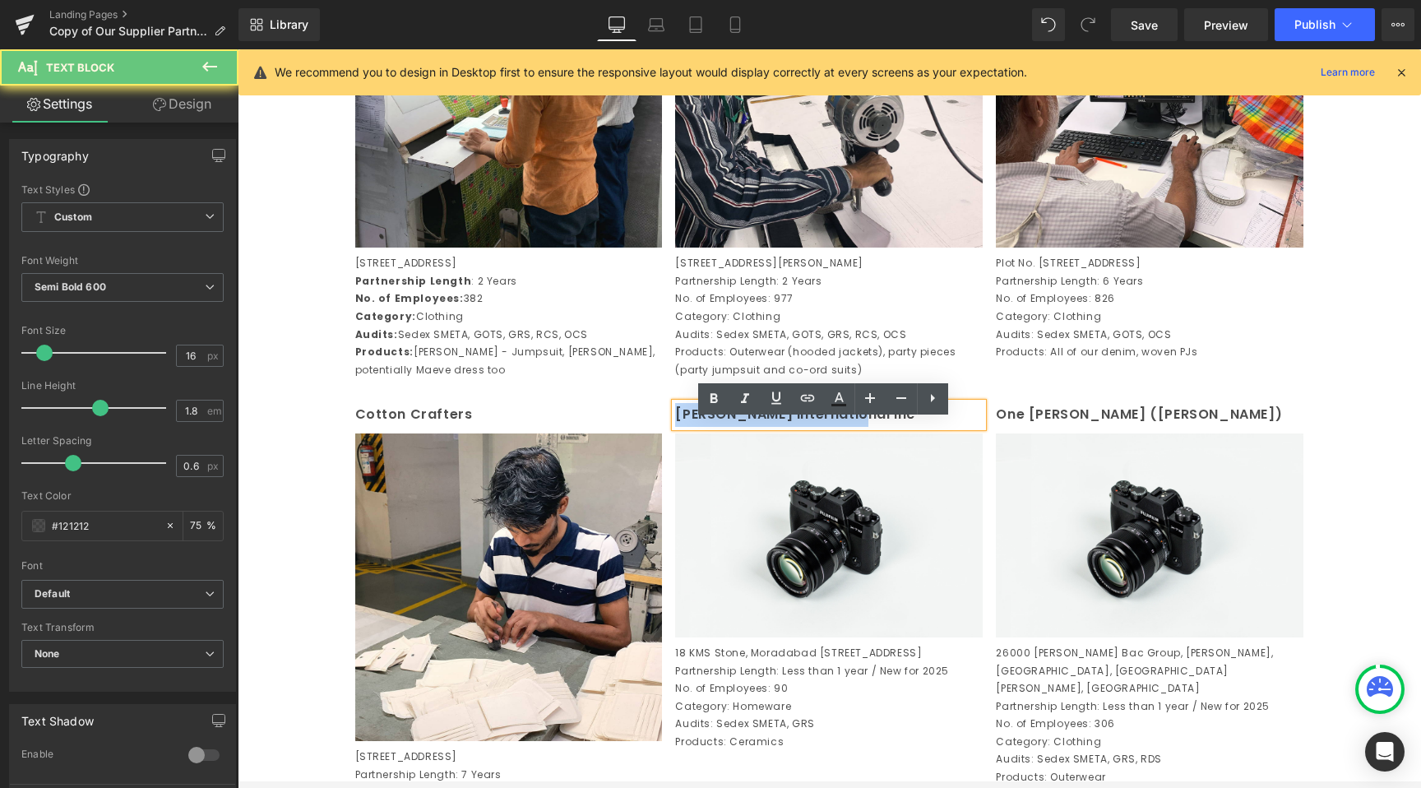
click at [732, 427] on p "[PERSON_NAME] International Inc" at bounding box center [829, 415] width 308 height 24
copy p "[PERSON_NAME] International Inc"
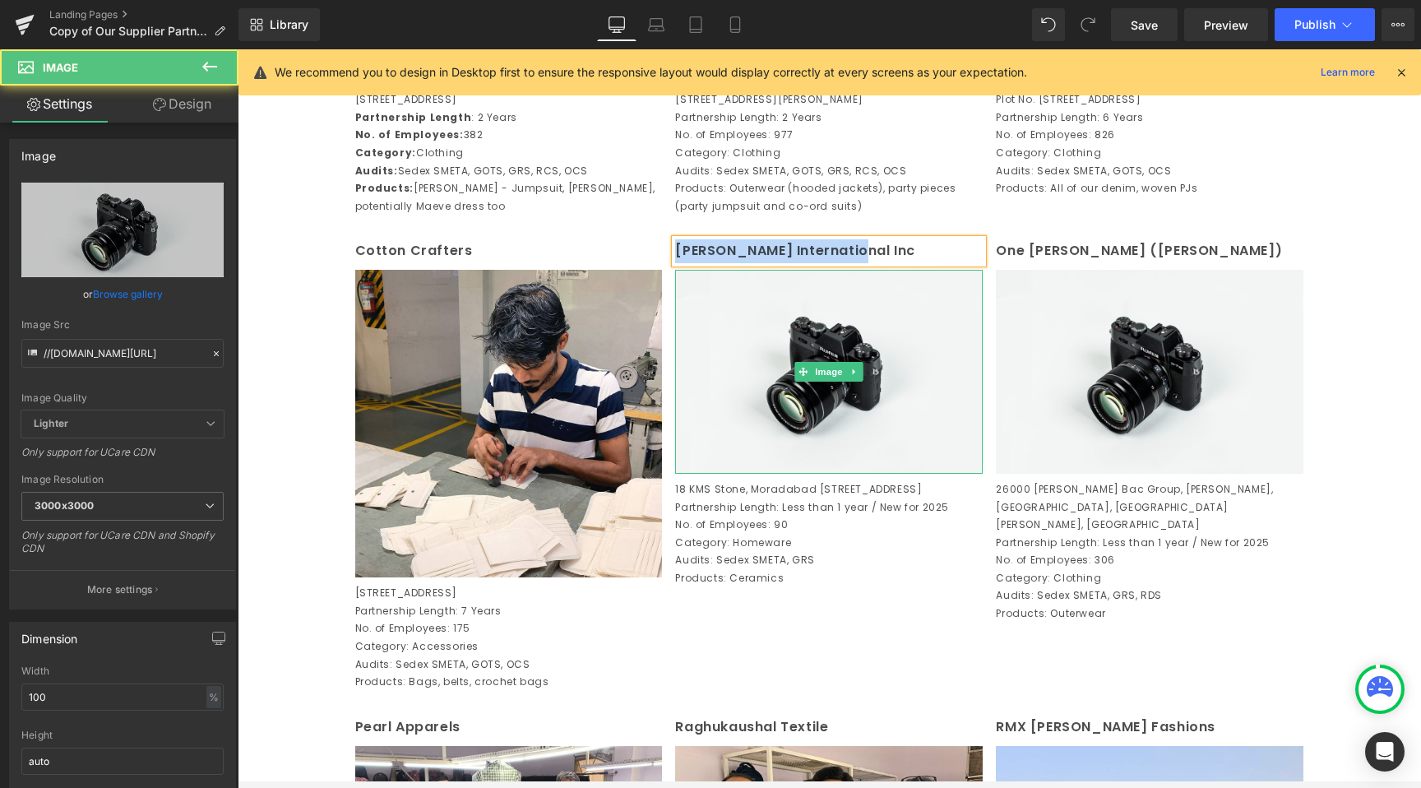
scroll to position [1124, 0]
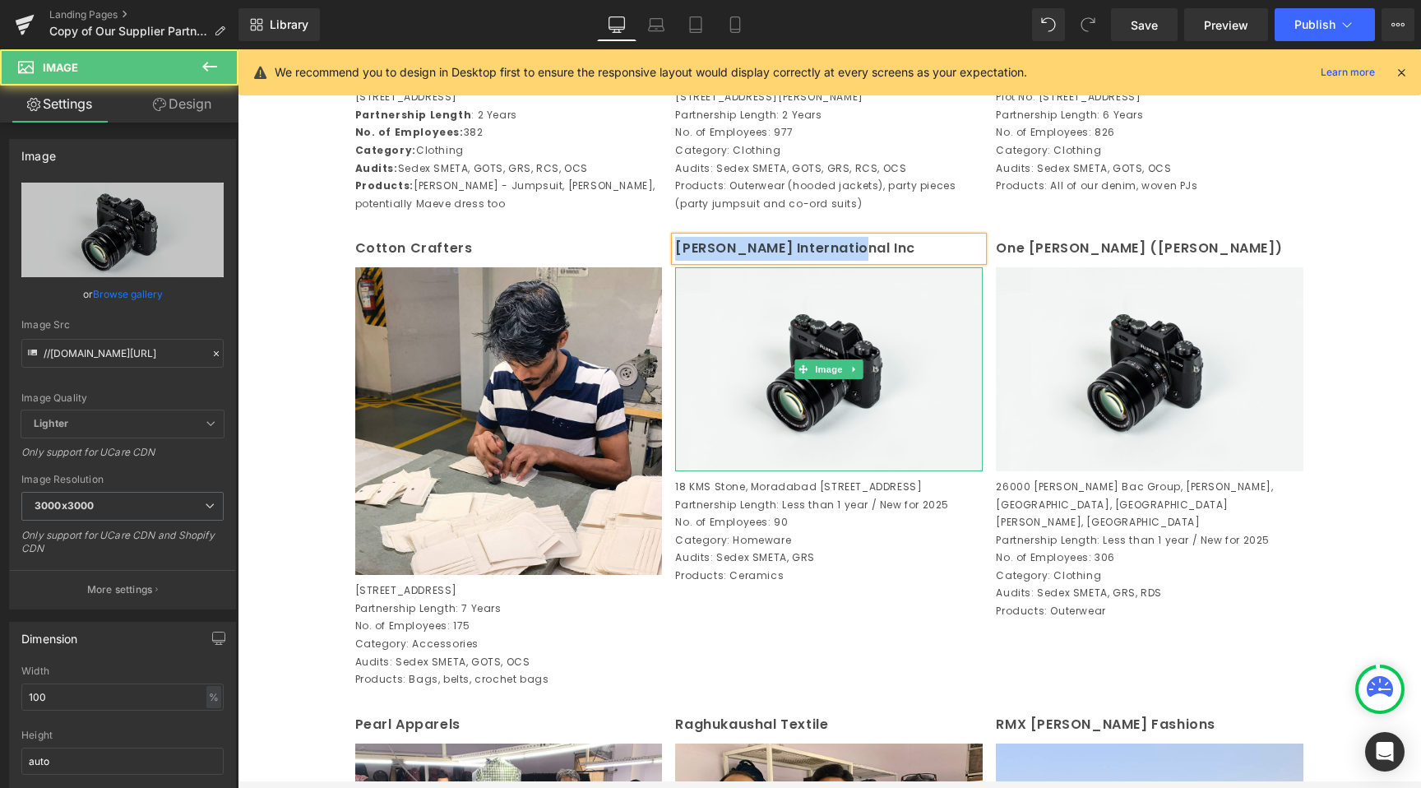
click at [946, 639] on div "Cotton Crafters Text Block Image [STREET_ADDRESS] Partnership Length: 7 Years N…" at bounding box center [830, 461] width 962 height 475
